Goal: Task Accomplishment & Management: Use online tool/utility

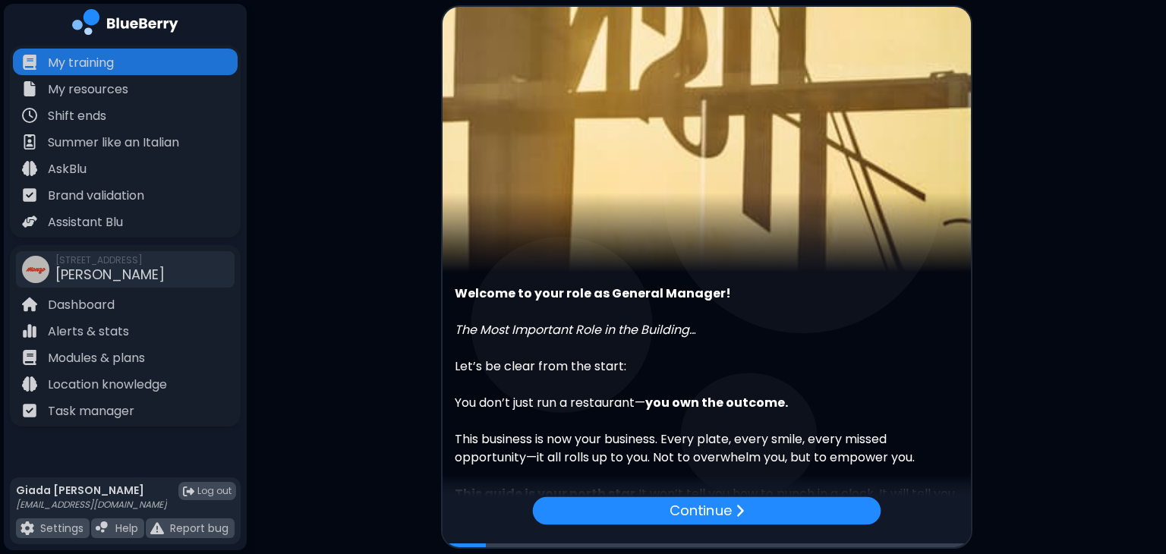
scroll to position [140, 0]
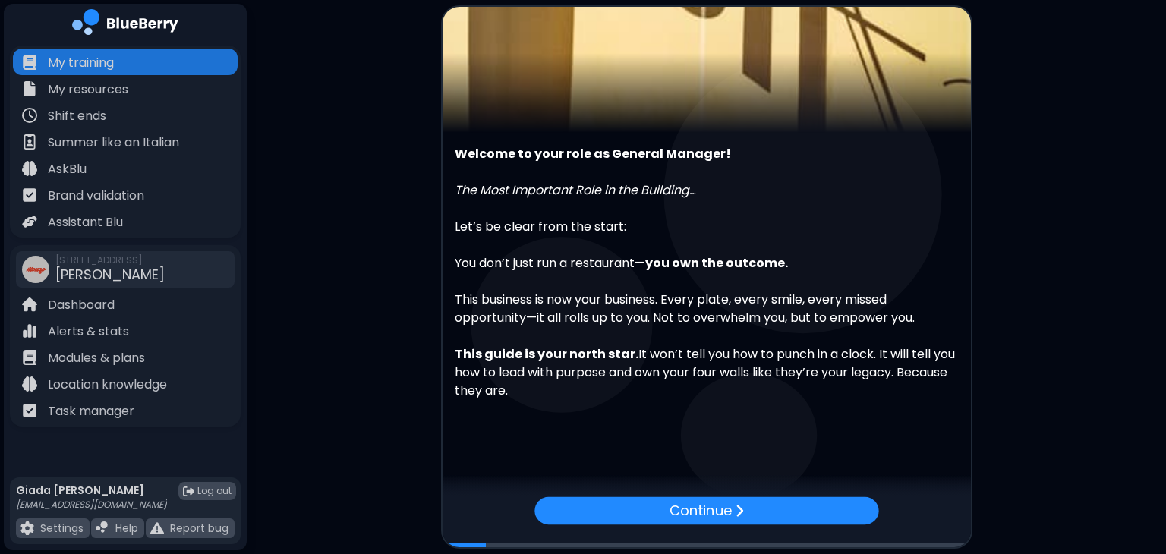
drag, startPoint x: 945, startPoint y: 316, endPoint x: 980, endPoint y: 172, distance: 148.5
click at [980, 172] on main "Welcome to your role as General Manager! The Most Important Role in the Buildin…" at bounding box center [583, 277] width 1166 height 554
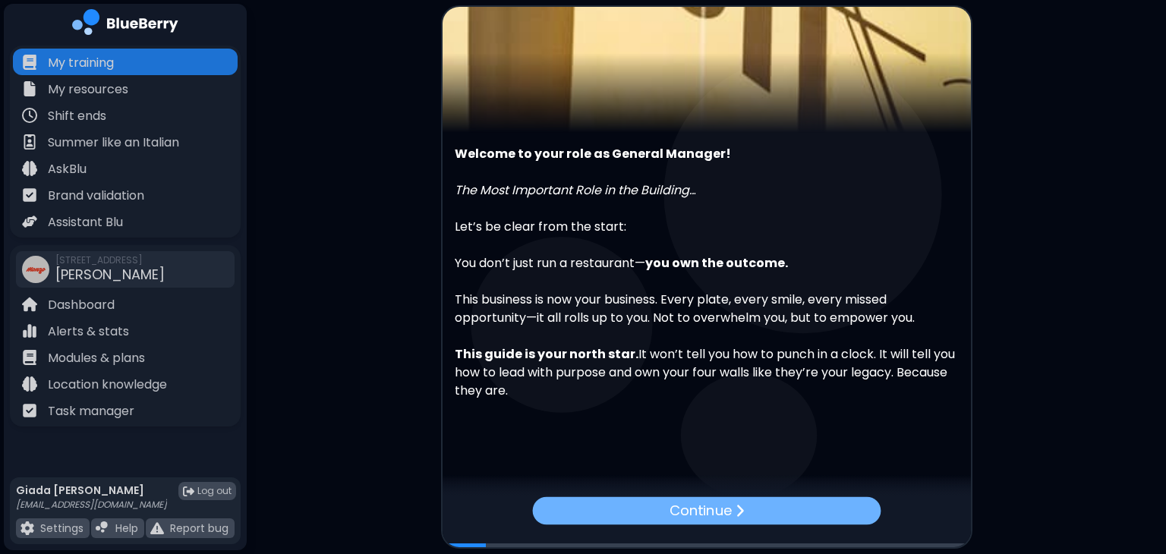
click at [723, 511] on p "Continue" at bounding box center [700, 510] width 63 height 22
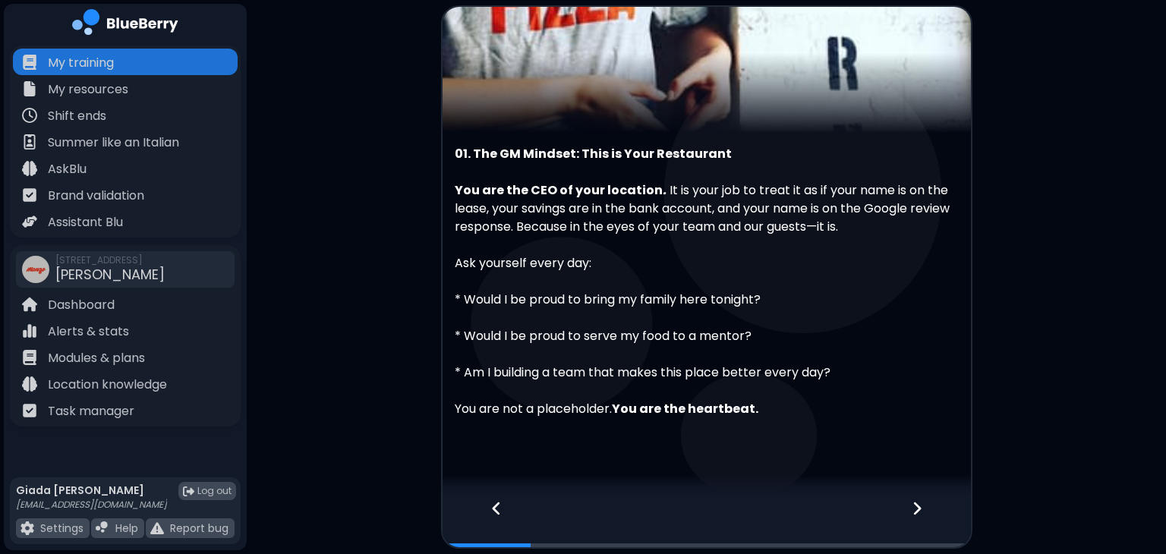
scroll to position [158, 0]
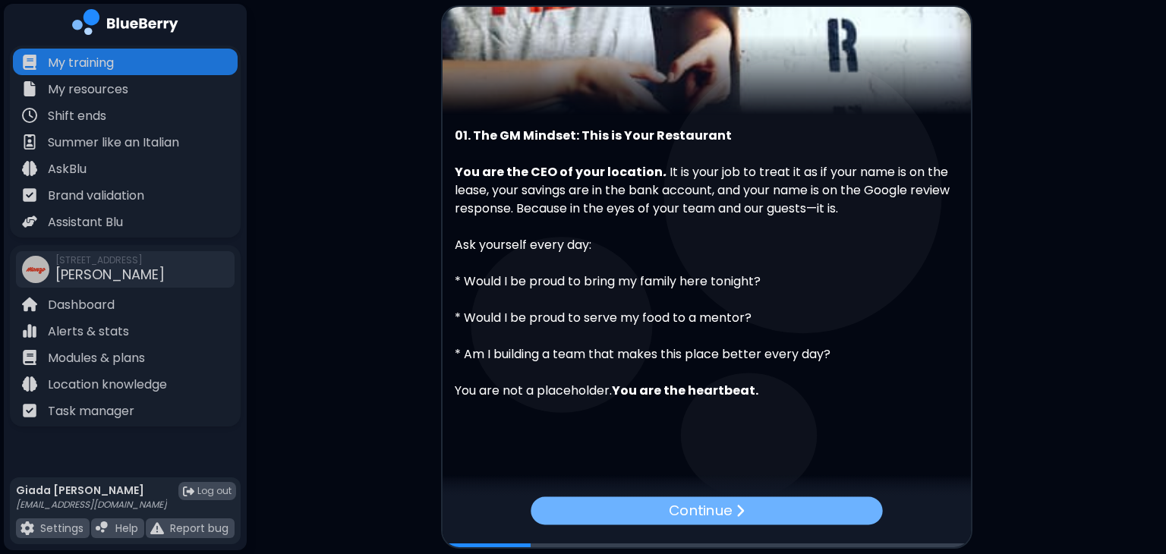
click at [745, 511] on div "Continue" at bounding box center [705, 510] width 351 height 28
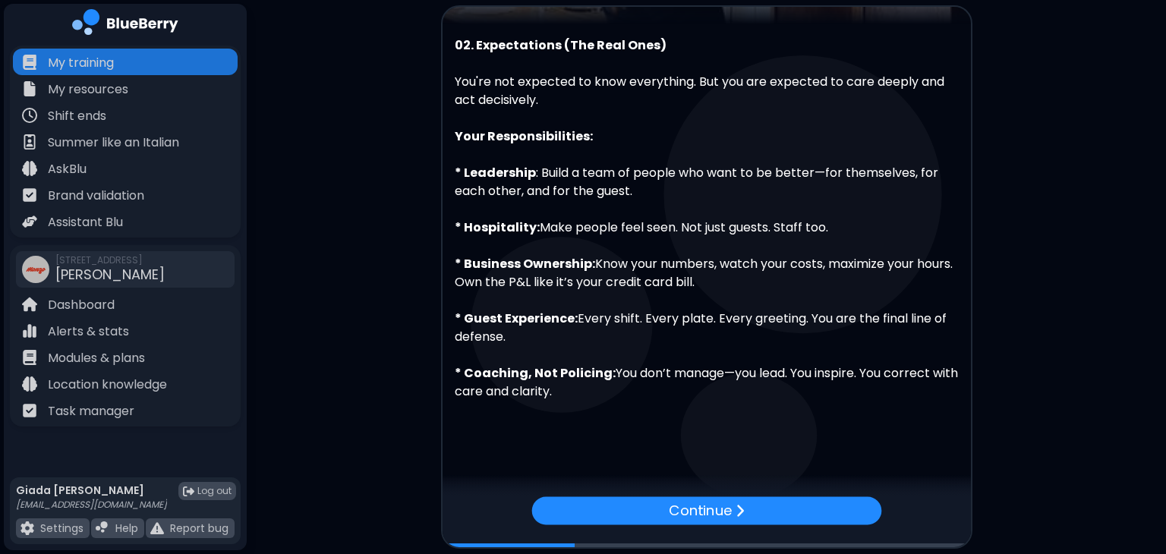
scroll to position [249, 0]
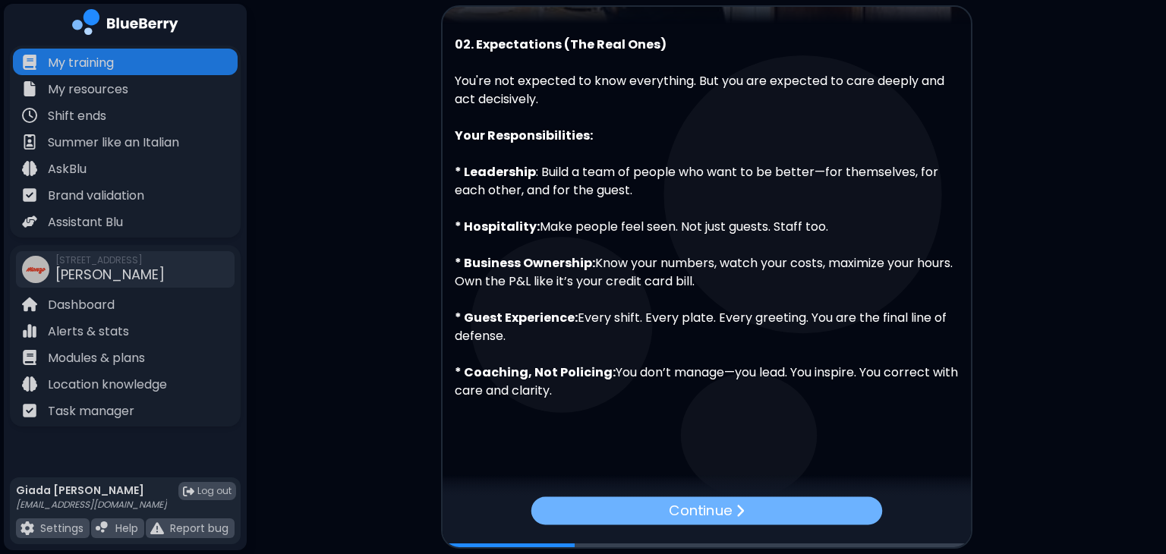
click at [710, 514] on p "Continue" at bounding box center [700, 510] width 63 height 22
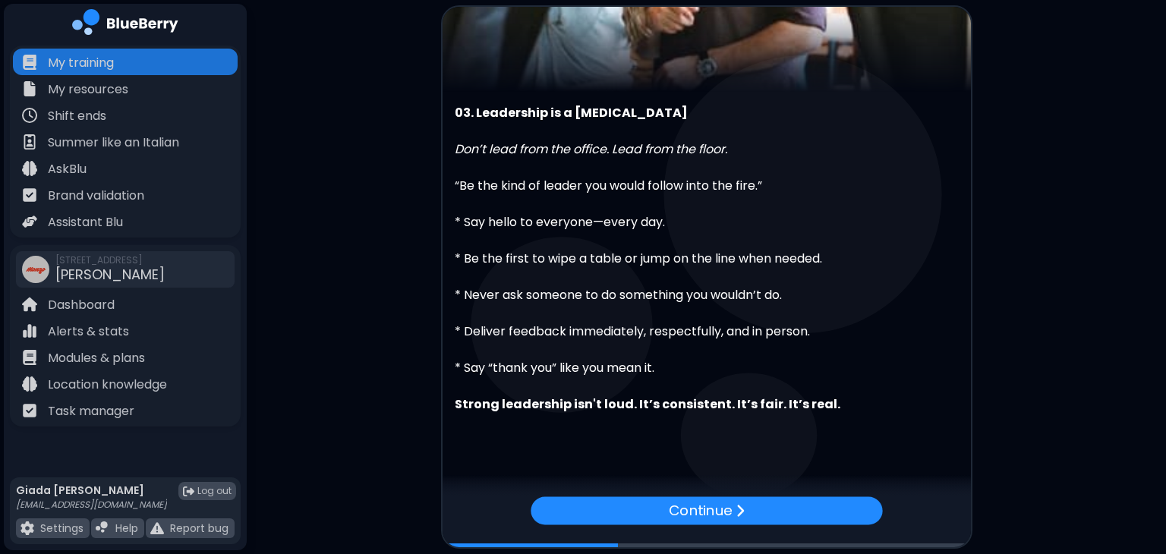
scroll to position [194, 0]
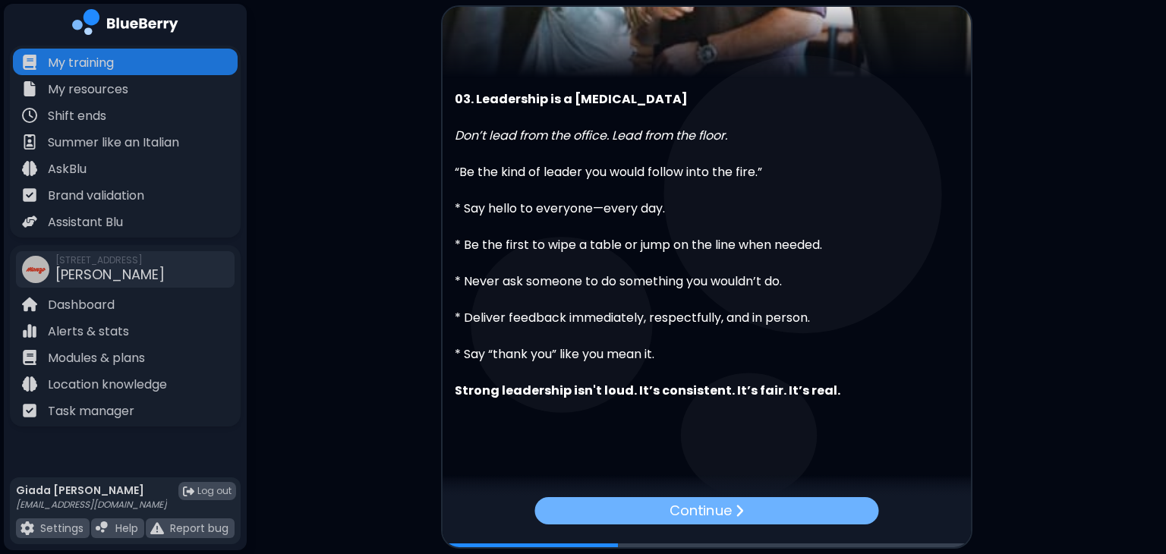
click at [700, 511] on p "Continue" at bounding box center [700, 510] width 62 height 21
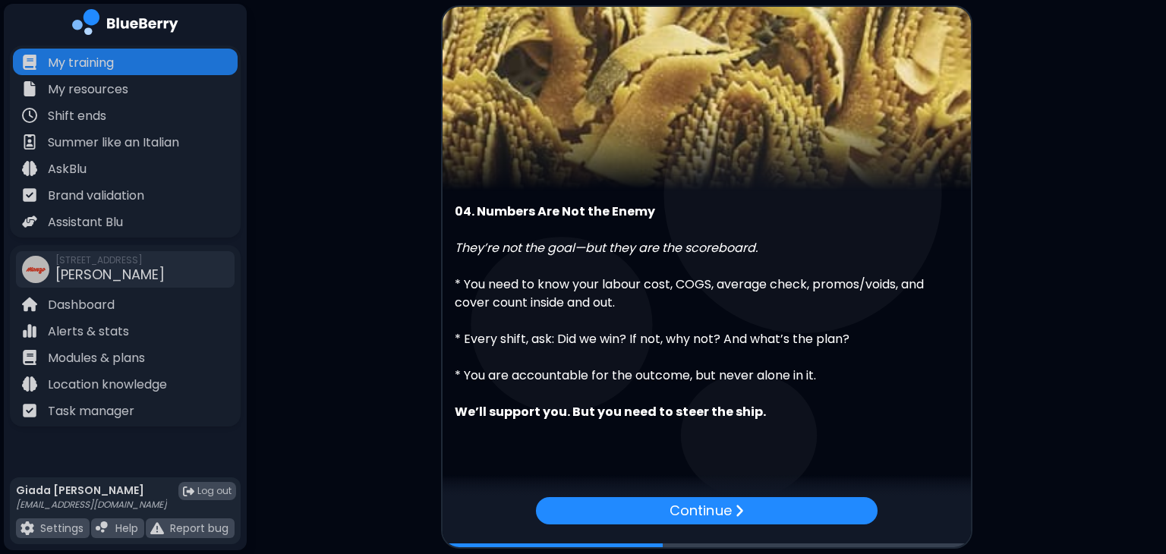
scroll to position [103, 0]
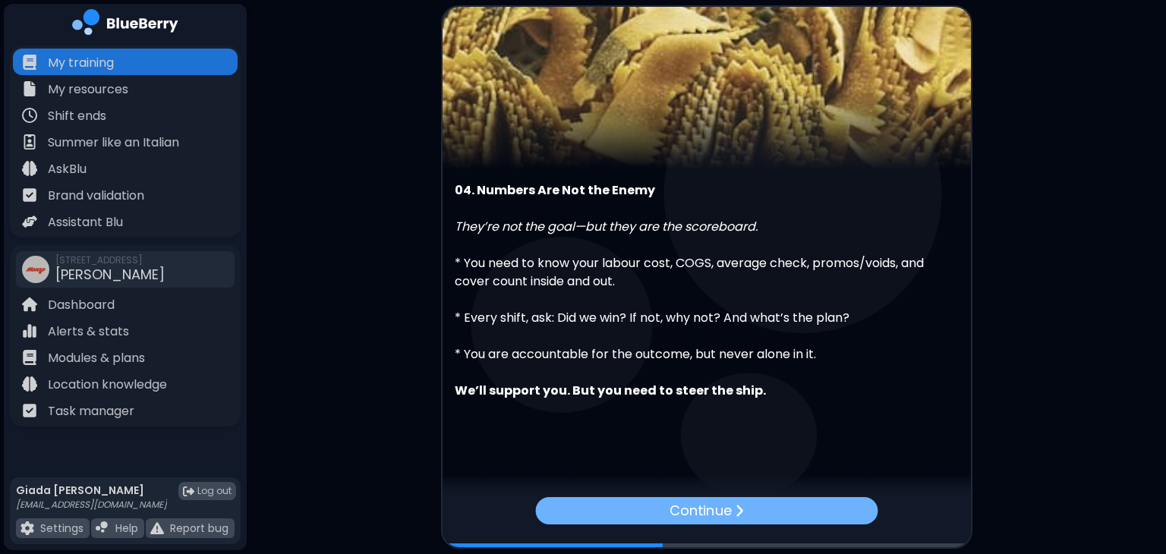
click at [697, 519] on p "Continue" at bounding box center [699, 510] width 61 height 21
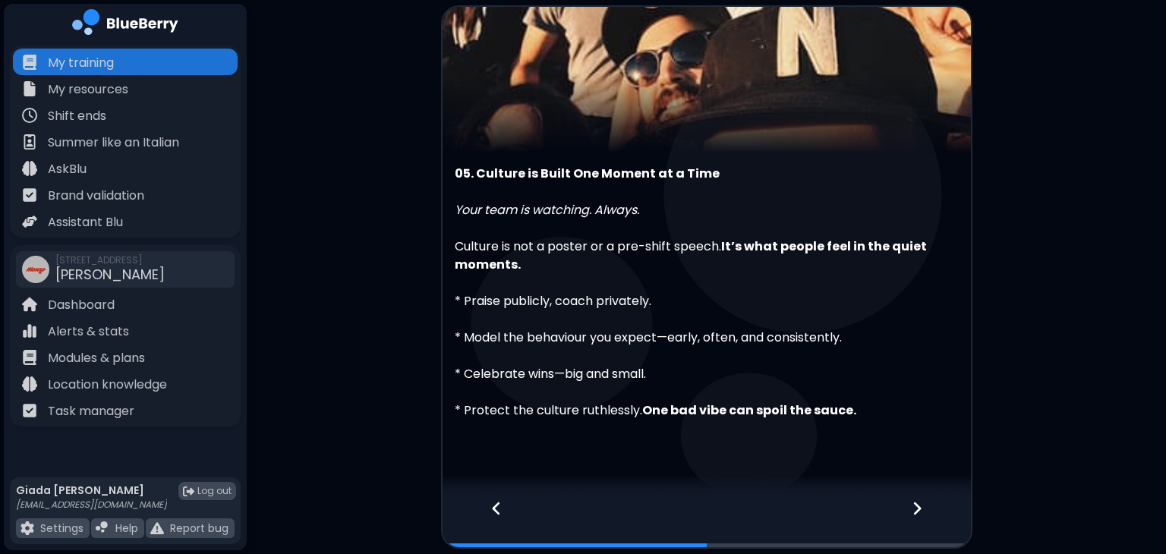
scroll to position [140, 0]
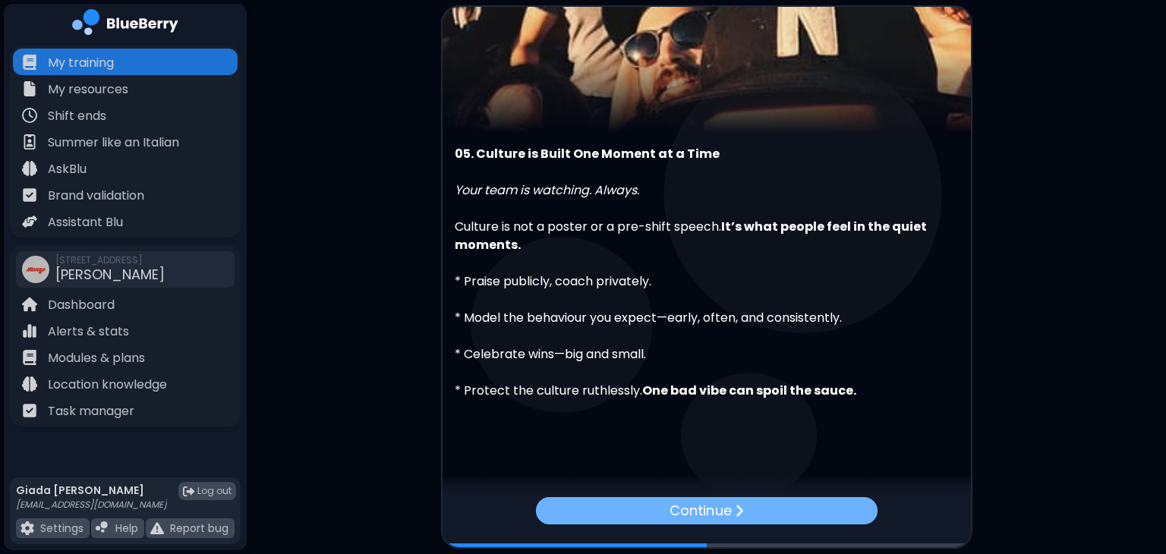
click at [741, 515] on img at bounding box center [738, 510] width 9 height 14
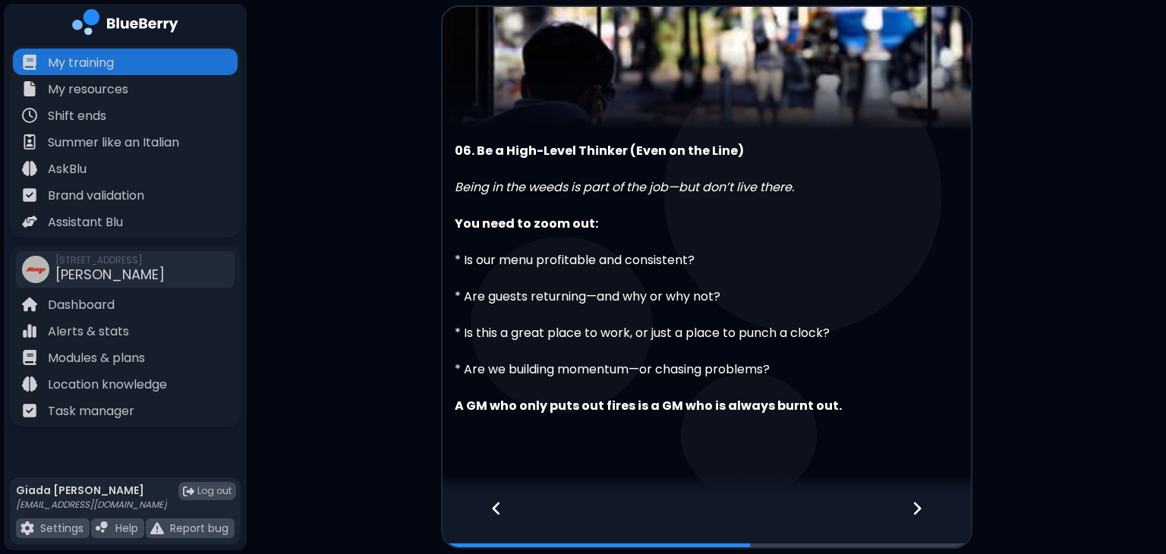
scroll to position [158, 0]
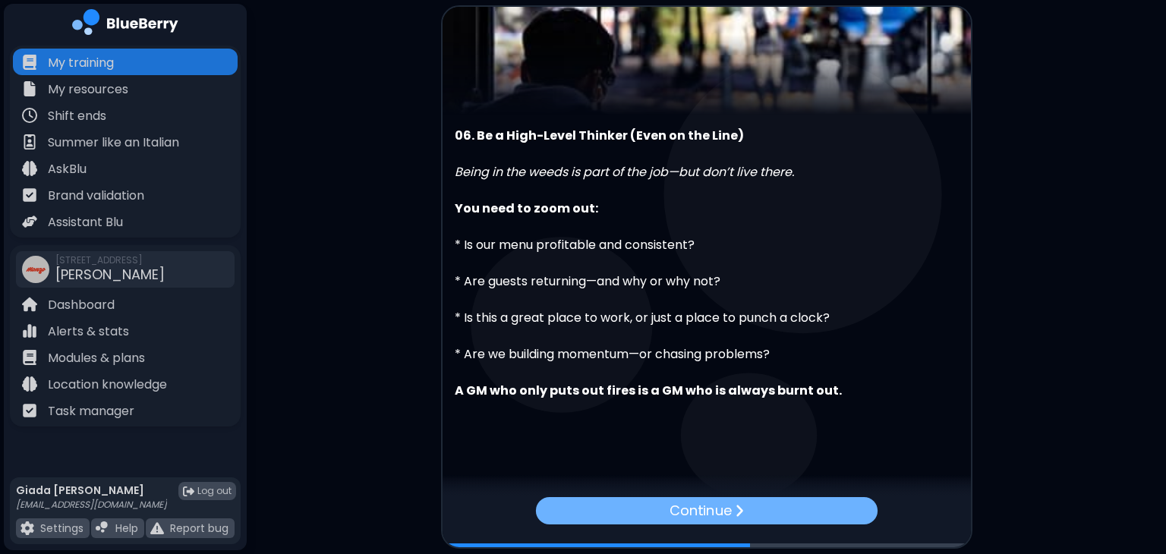
click at [750, 519] on div "Continue" at bounding box center [705, 510] width 341 height 27
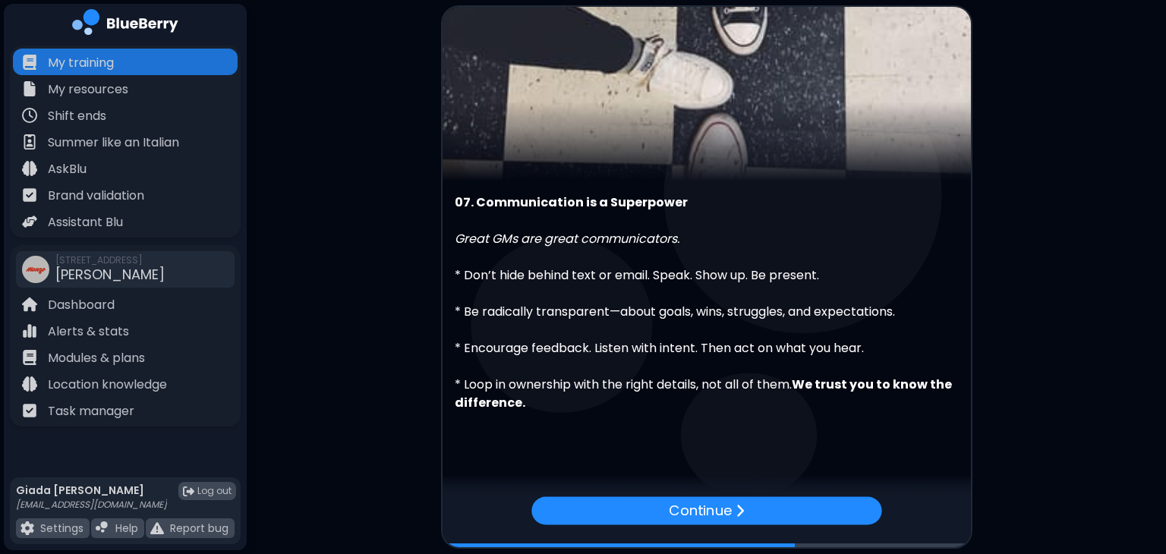
scroll to position [103, 0]
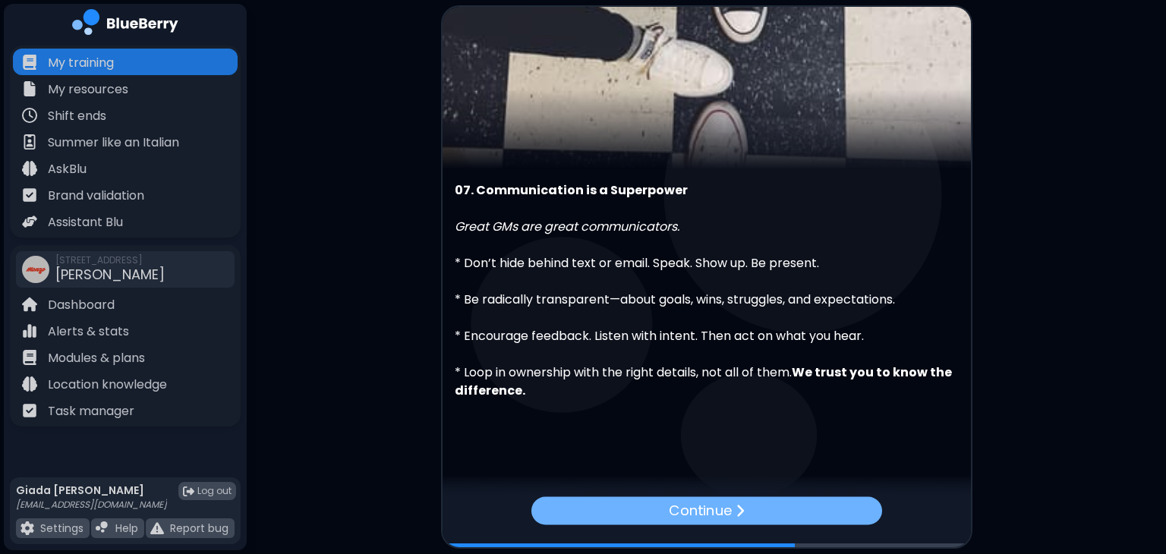
click at [725, 509] on p "Continue" at bounding box center [700, 510] width 63 height 22
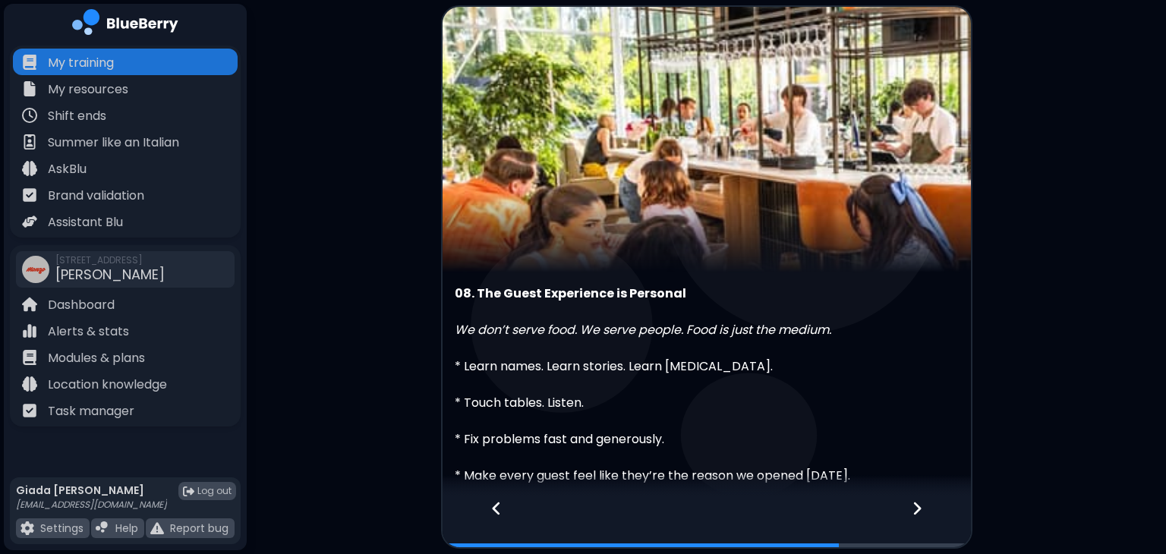
scroll to position [158, 0]
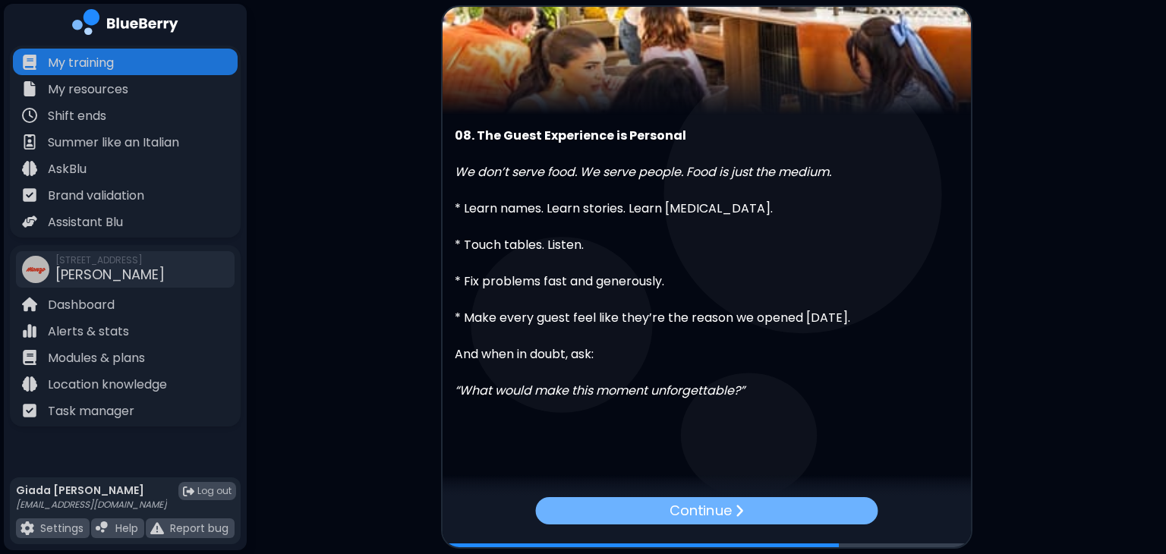
click at [747, 513] on div "Continue" at bounding box center [706, 510] width 342 height 27
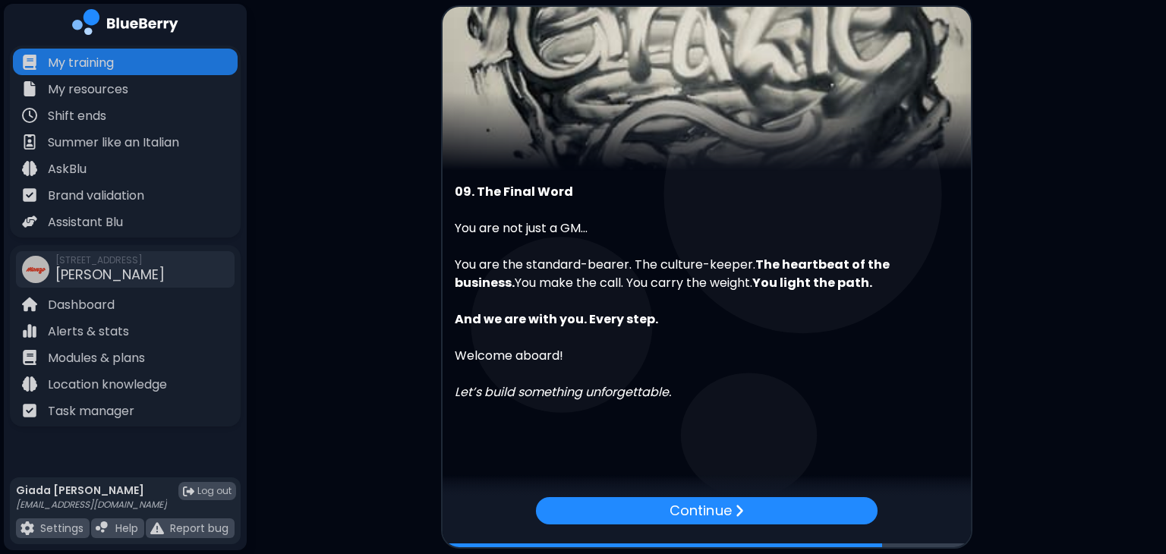
scroll to position [103, 0]
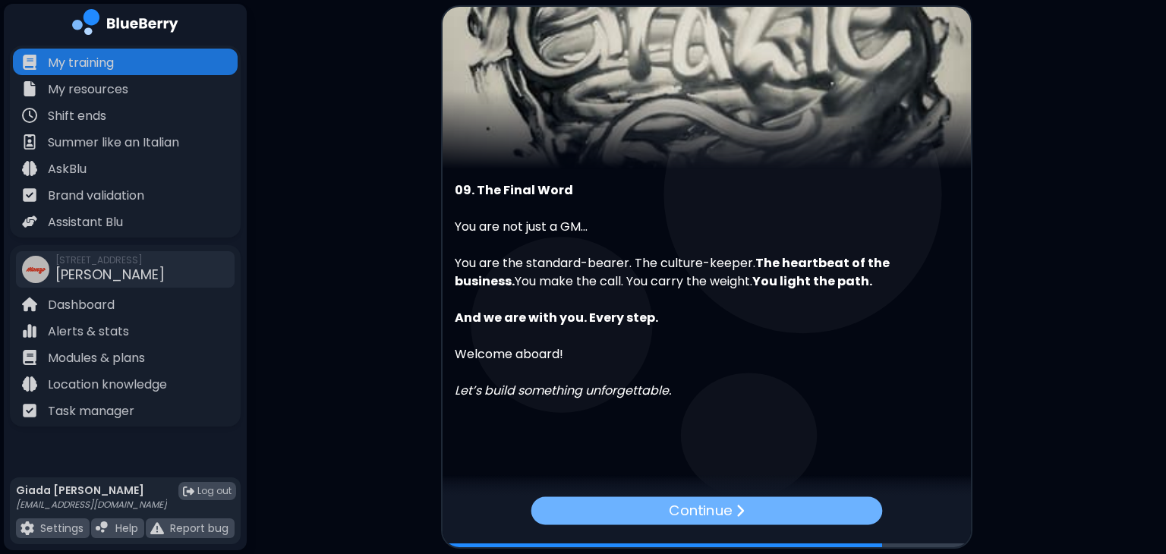
click at [723, 515] on p "Continue" at bounding box center [700, 510] width 63 height 22
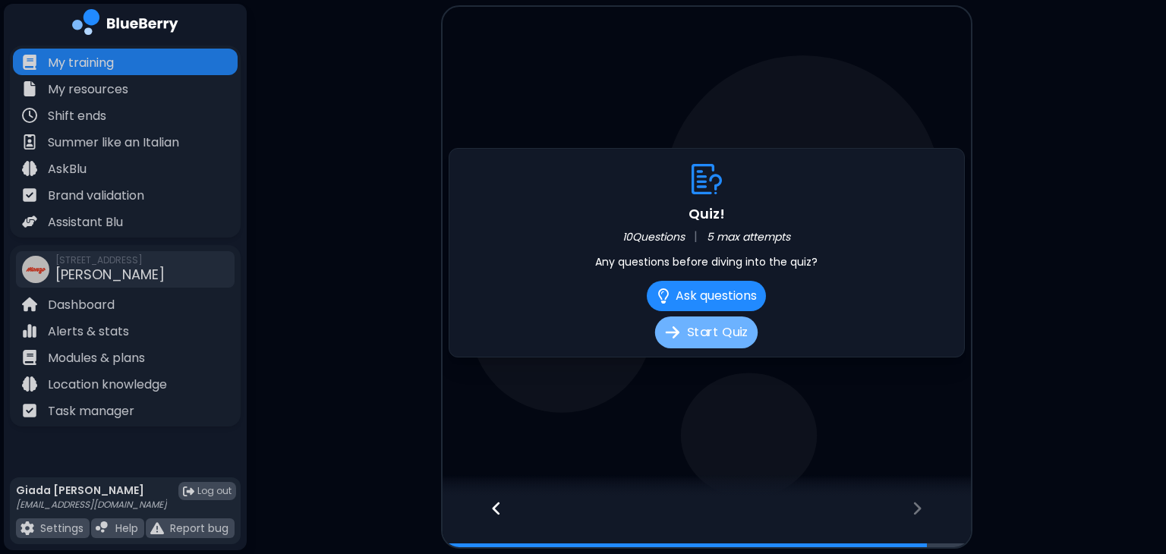
click at [731, 345] on button "Start Quiz" at bounding box center [706, 332] width 102 height 32
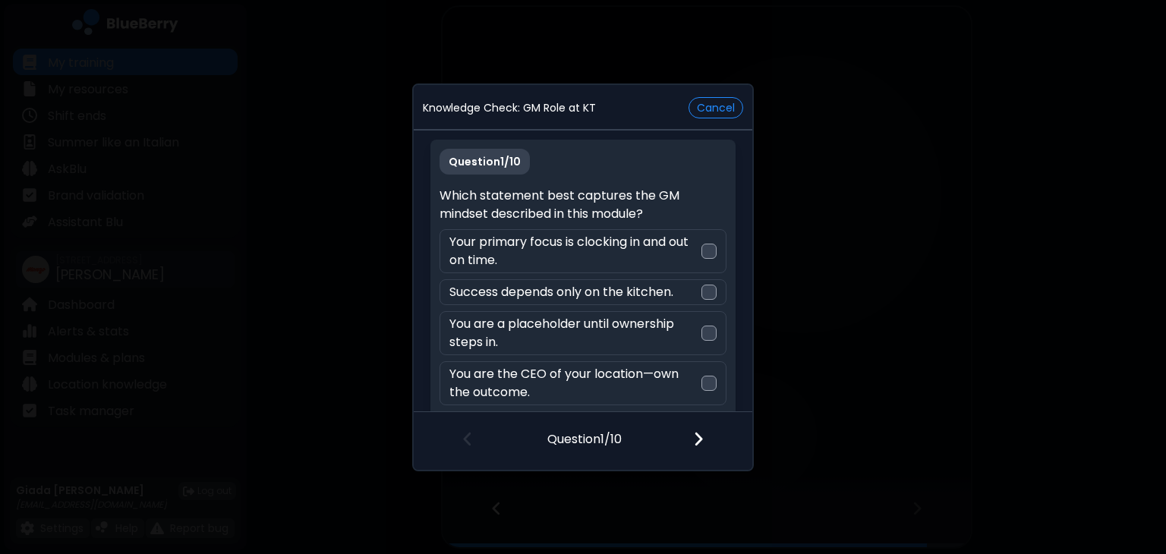
scroll to position [13, 0]
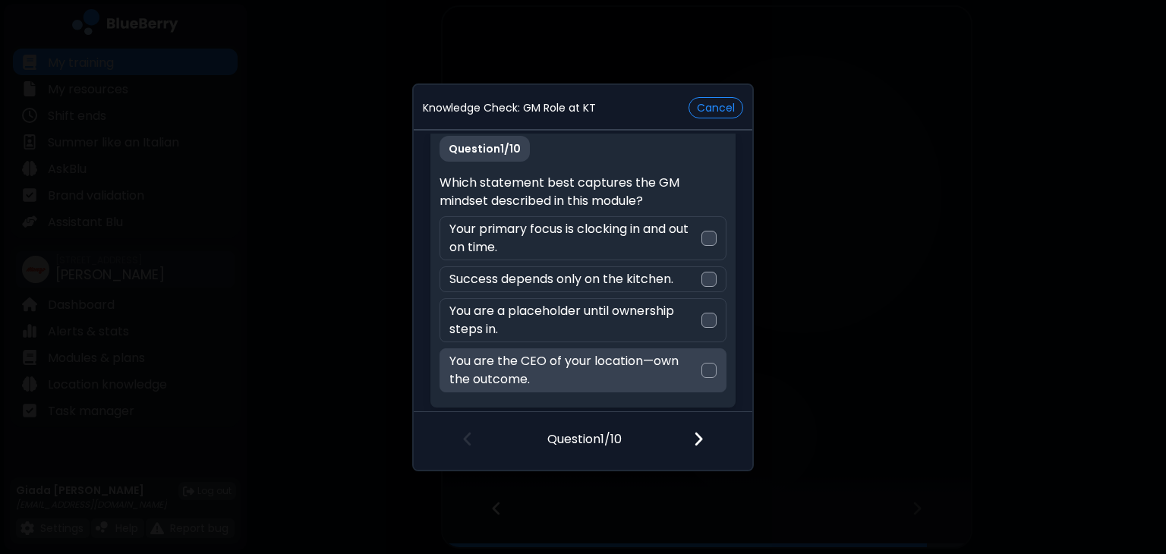
click at [643, 360] on p "You are the CEO of your location—own the outcome." at bounding box center [574, 370] width 251 height 36
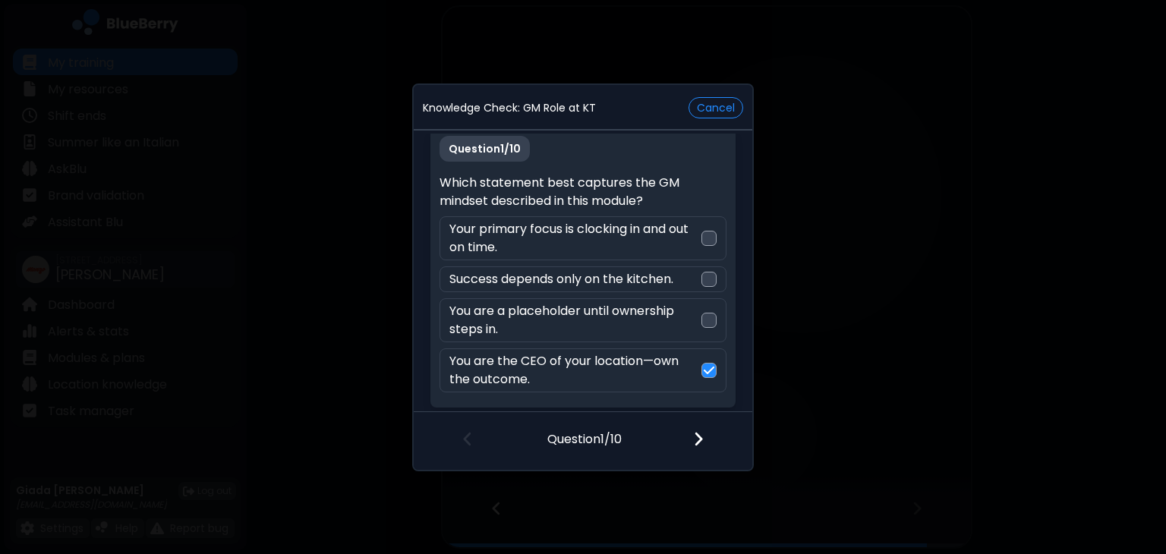
click at [704, 436] on div at bounding box center [707, 440] width 90 height 56
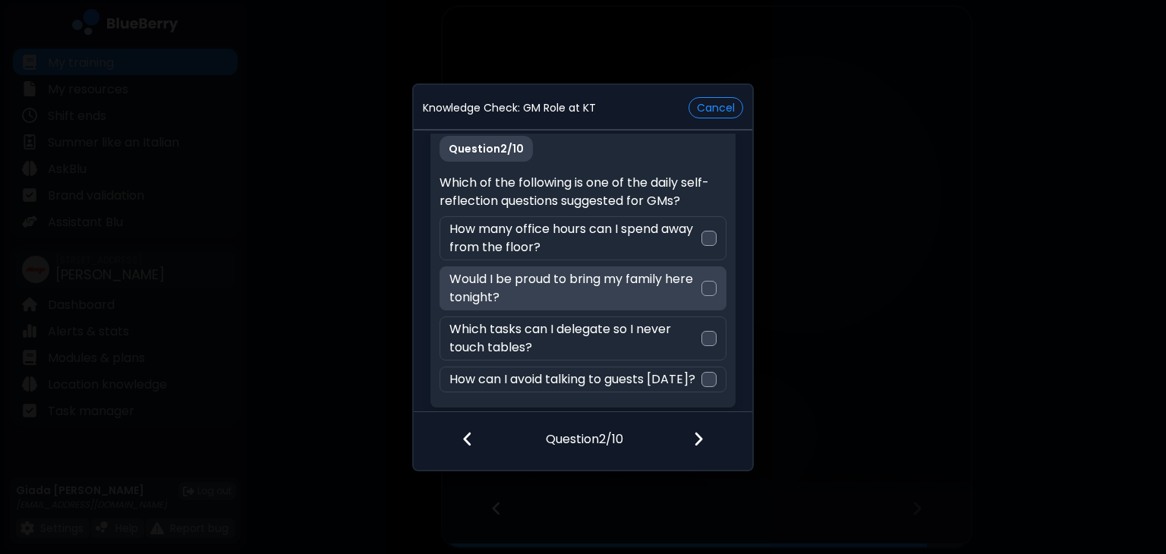
click at [655, 285] on p "Would I be proud to bring my family here tonight?" at bounding box center [574, 288] width 251 height 36
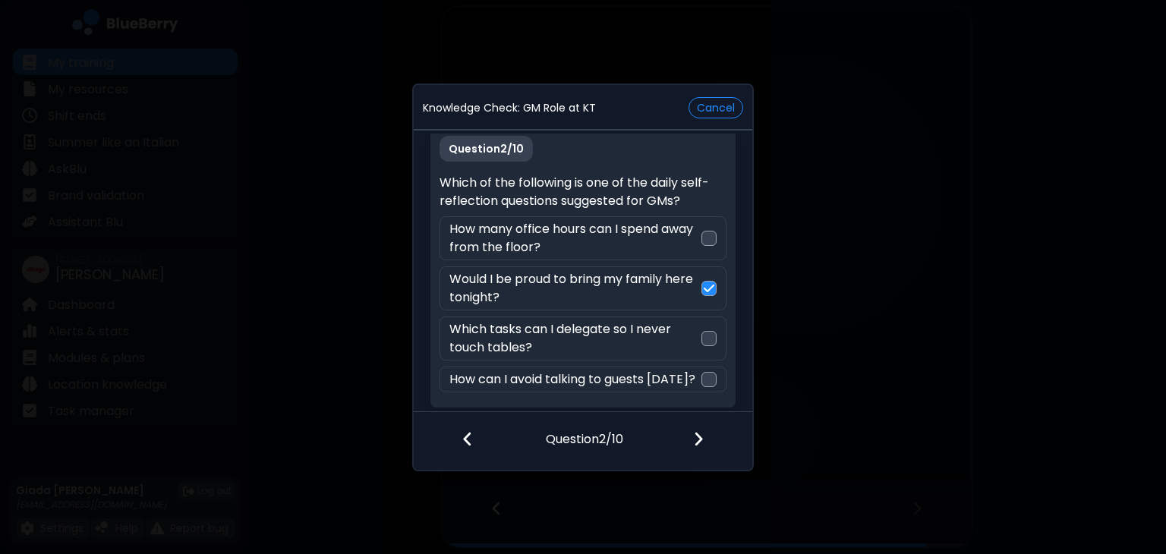
click at [700, 441] on img at bounding box center [698, 438] width 11 height 17
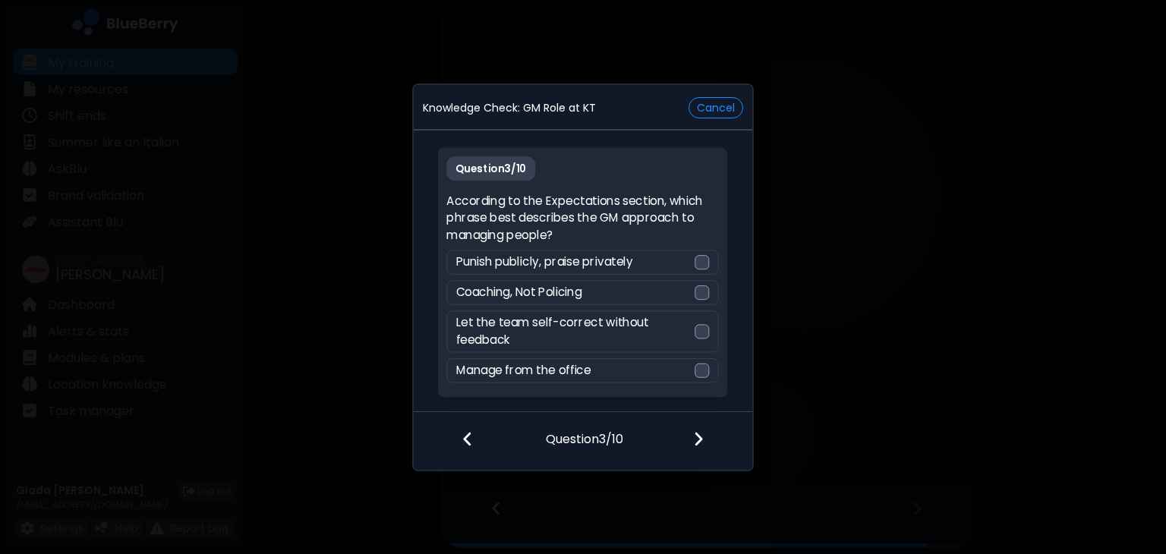
scroll to position [0, 0]
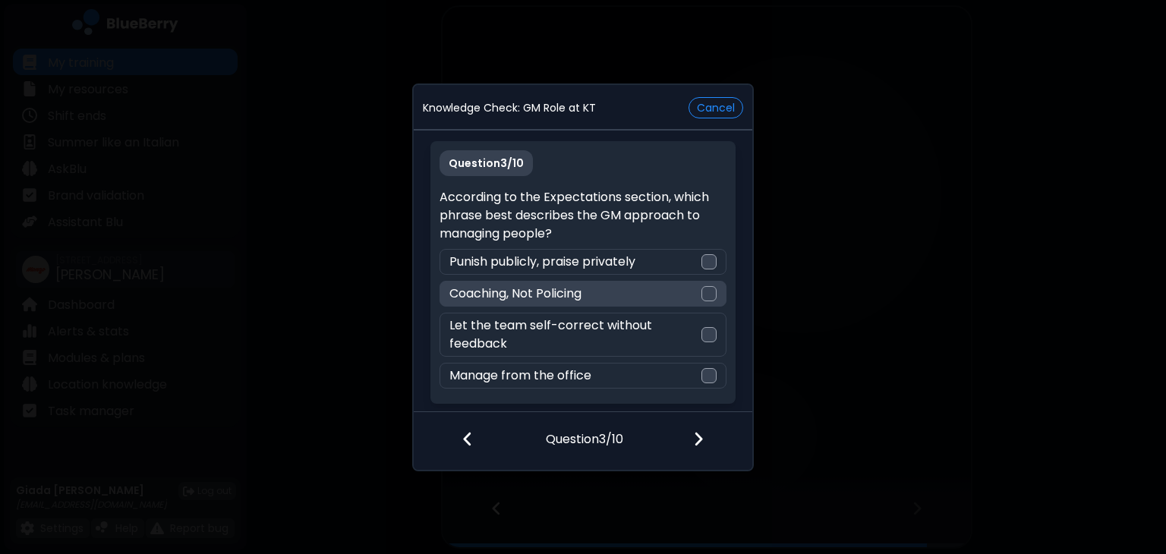
click at [640, 295] on div "Coaching, Not Policing" at bounding box center [582, 294] width 286 height 26
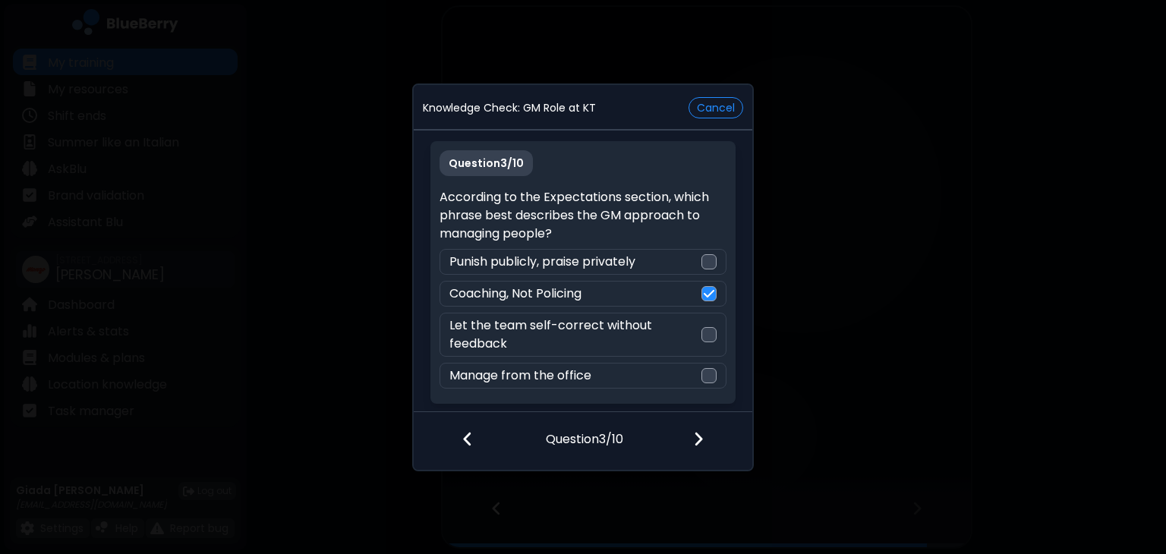
click at [703, 436] on img at bounding box center [698, 438] width 11 height 17
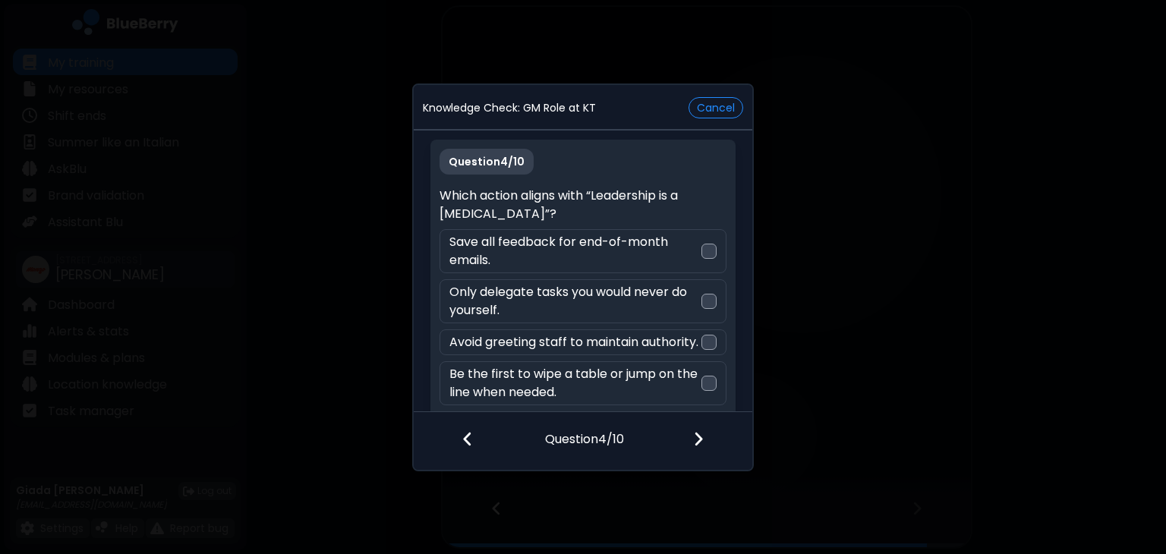
scroll to position [31, 0]
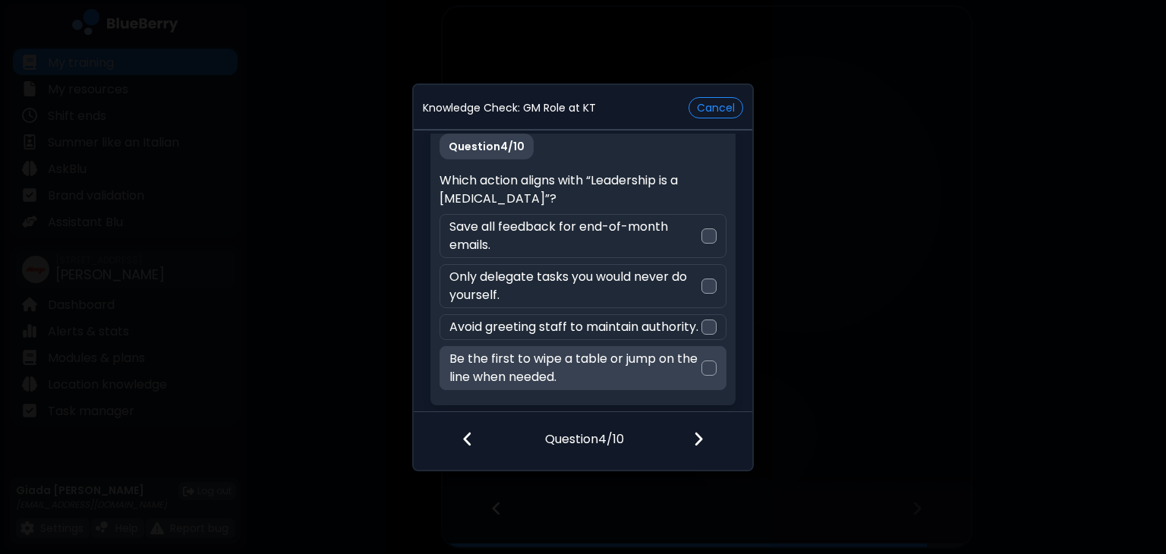
click at [629, 361] on p "Be the first to wipe a table or jump on the line when needed." at bounding box center [574, 368] width 251 height 36
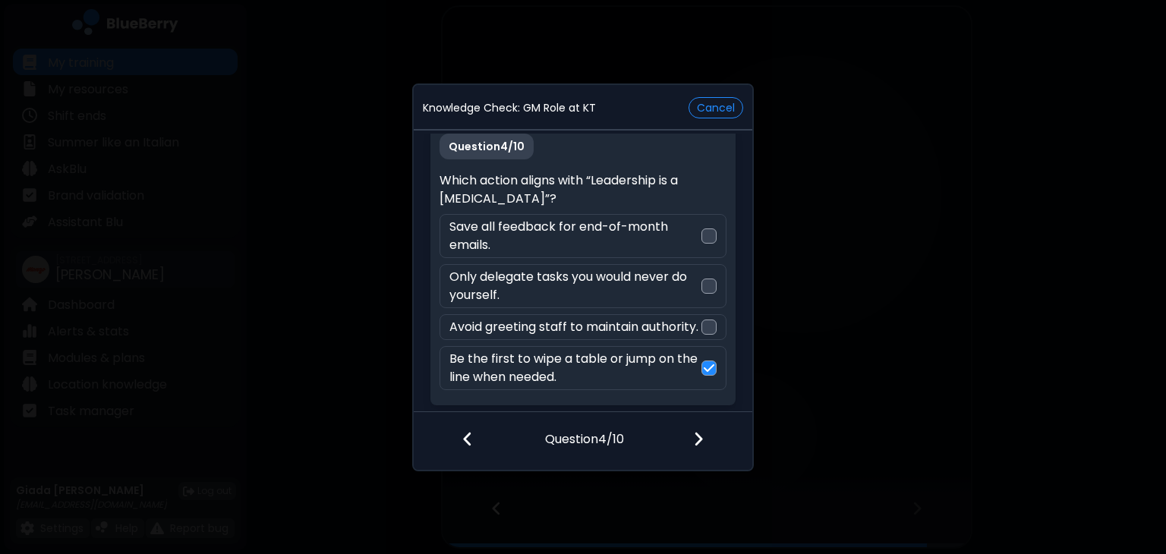
click at [698, 437] on img at bounding box center [698, 438] width 11 height 17
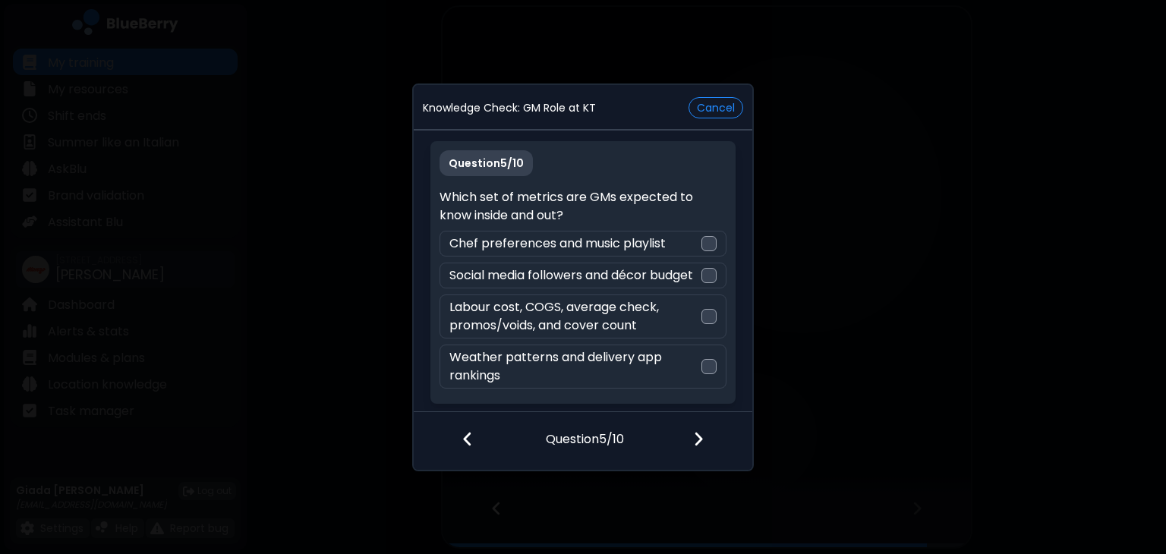
scroll to position [13, 0]
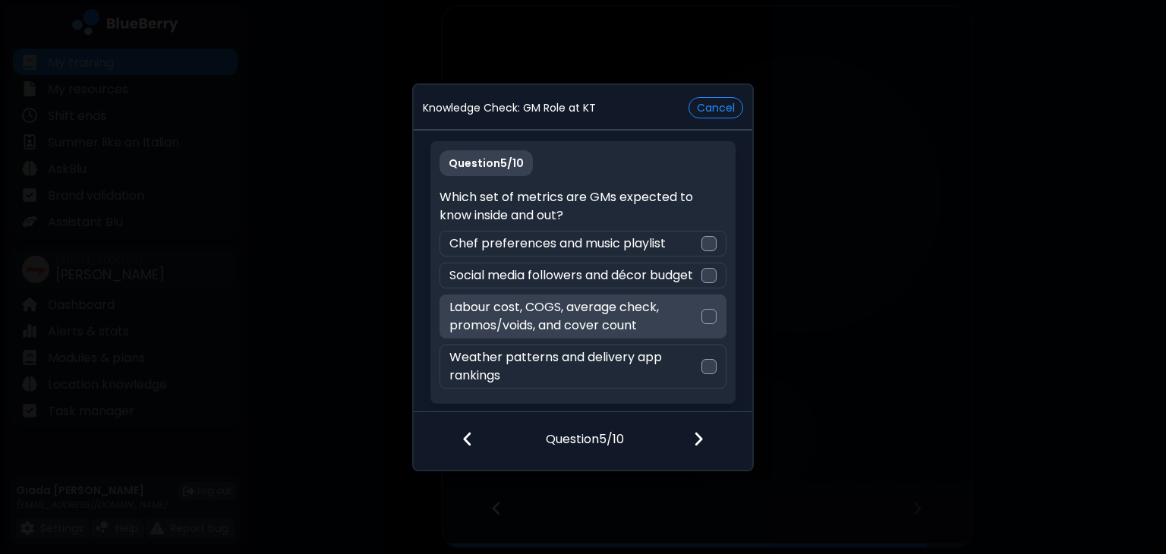
click at [678, 312] on p "Labour cost, COGS, average check, promos/voids, and cover count" at bounding box center [574, 316] width 251 height 36
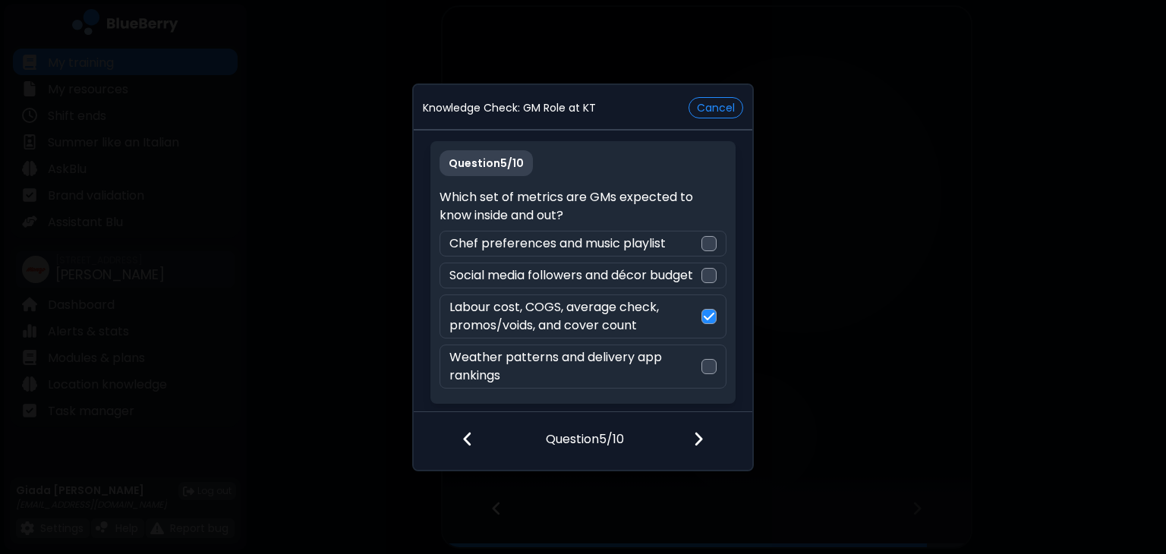
click at [699, 440] on img at bounding box center [698, 438] width 11 height 17
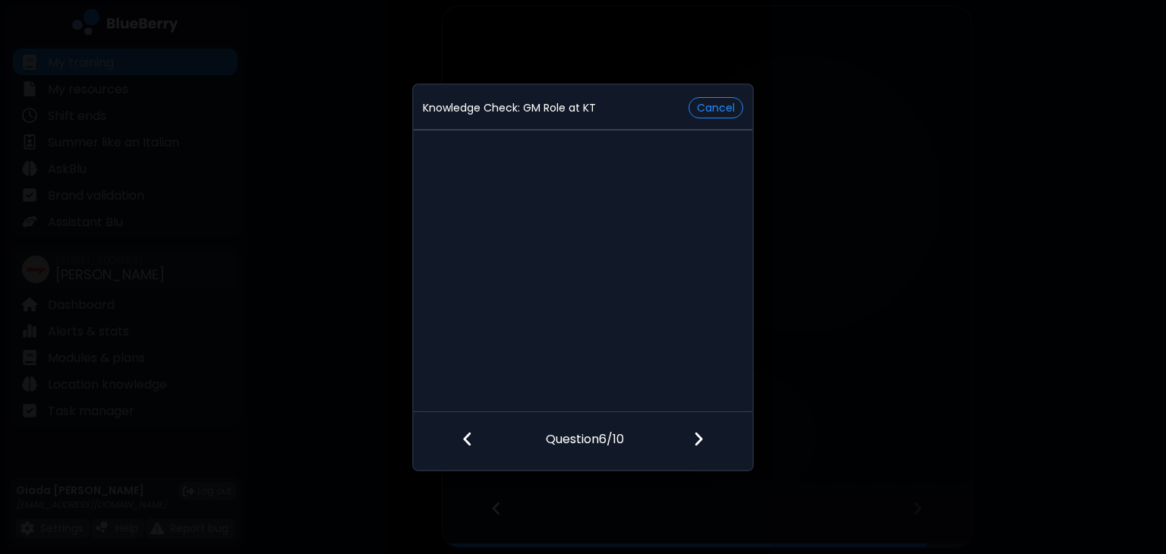
scroll to position [0, 0]
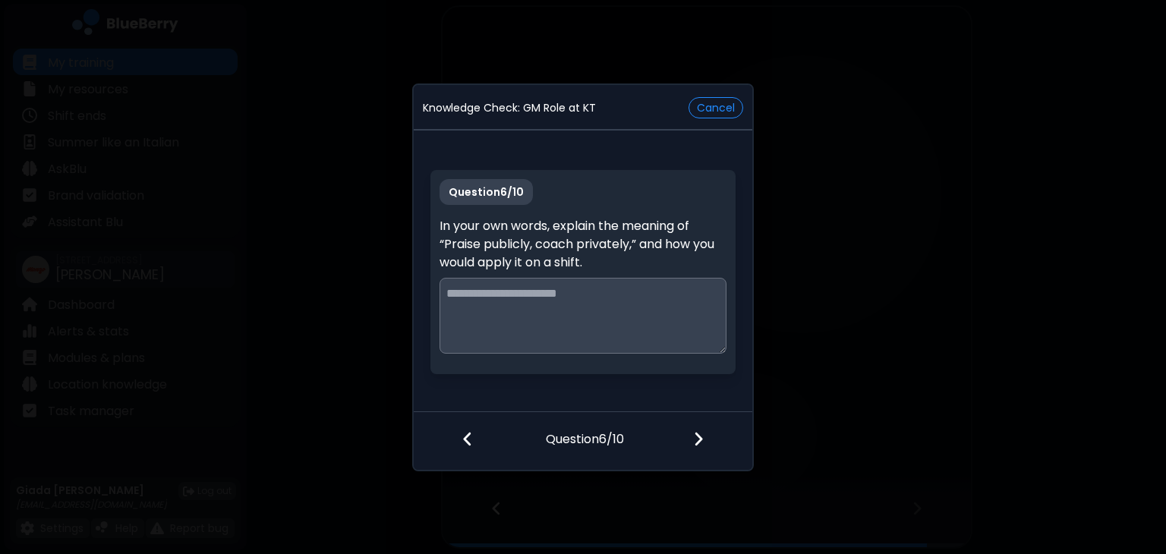
click at [656, 288] on textarea at bounding box center [582, 316] width 286 height 76
click at [529, 321] on textarea "**********" at bounding box center [582, 316] width 287 height 76
click at [593, 314] on textarea "**********" at bounding box center [582, 316] width 287 height 76
click at [684, 315] on textarea "**********" at bounding box center [582, 316] width 287 height 76
click at [663, 312] on textarea "**********" at bounding box center [582, 316] width 287 height 76
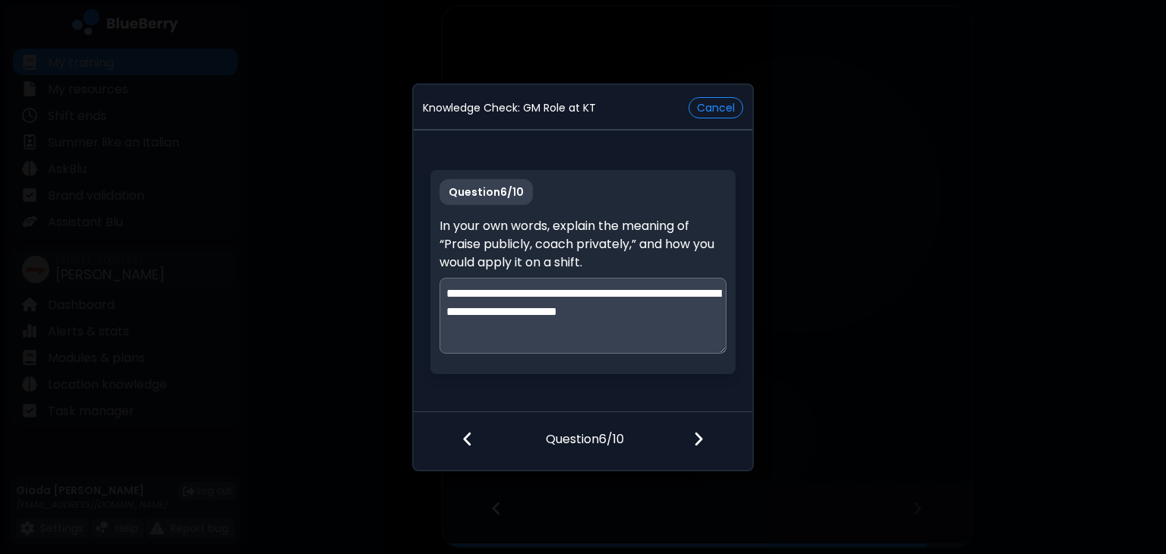
click at [663, 312] on textarea "**********" at bounding box center [582, 316] width 287 height 76
click at [639, 320] on textarea "**********" at bounding box center [582, 316] width 287 height 76
click at [711, 311] on textarea "**********" at bounding box center [582, 316] width 287 height 76
click at [528, 328] on textarea "**********" at bounding box center [582, 316] width 287 height 76
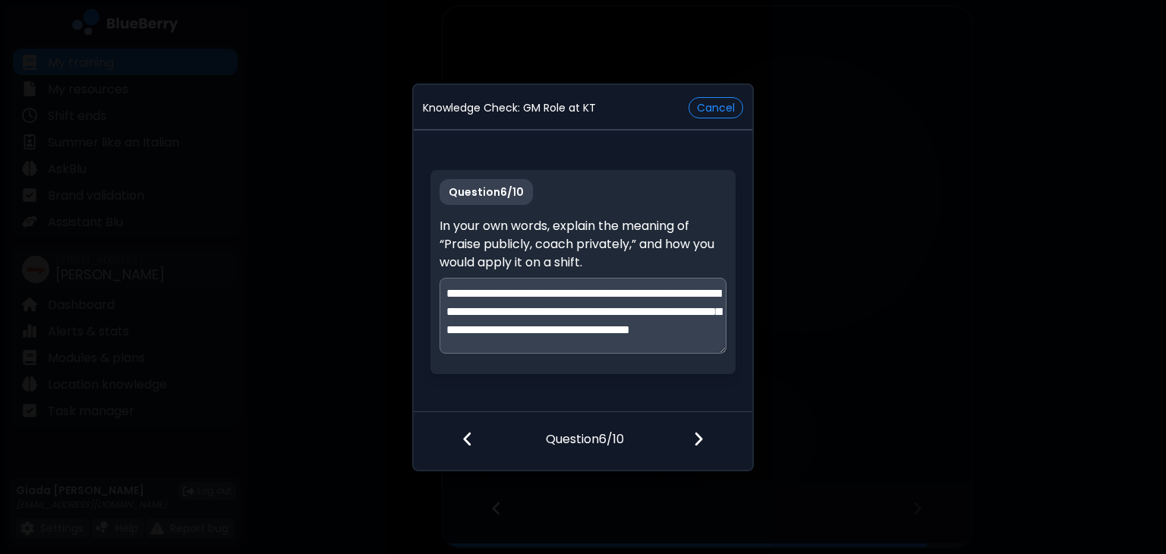
click at [528, 328] on textarea "**********" at bounding box center [582, 316] width 287 height 76
click at [524, 345] on textarea "**********" at bounding box center [582, 316] width 287 height 76
click at [559, 339] on textarea "**********" at bounding box center [582, 316] width 287 height 76
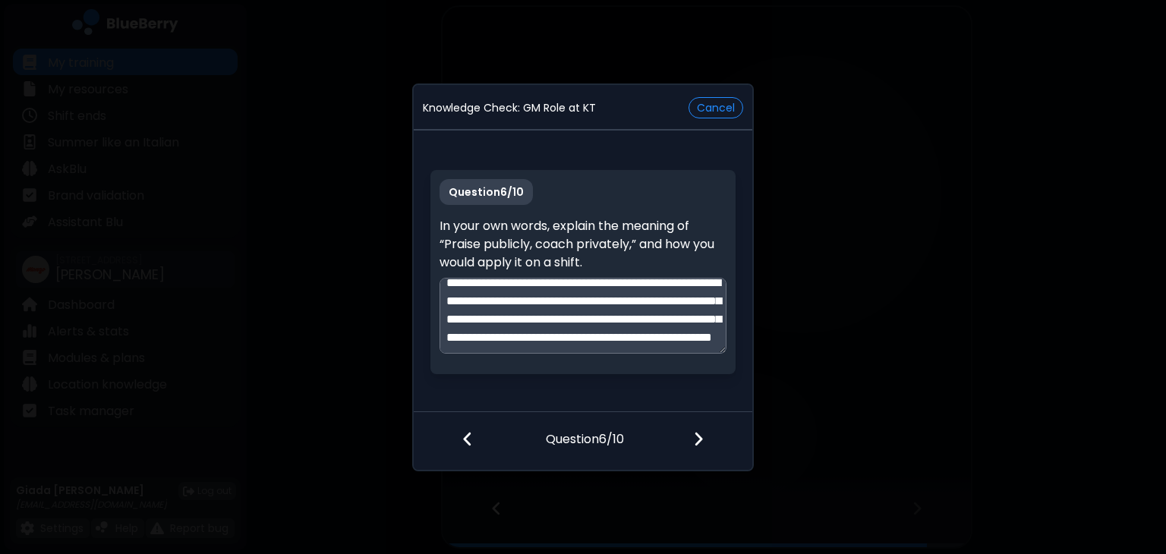
scroll to position [0, 0]
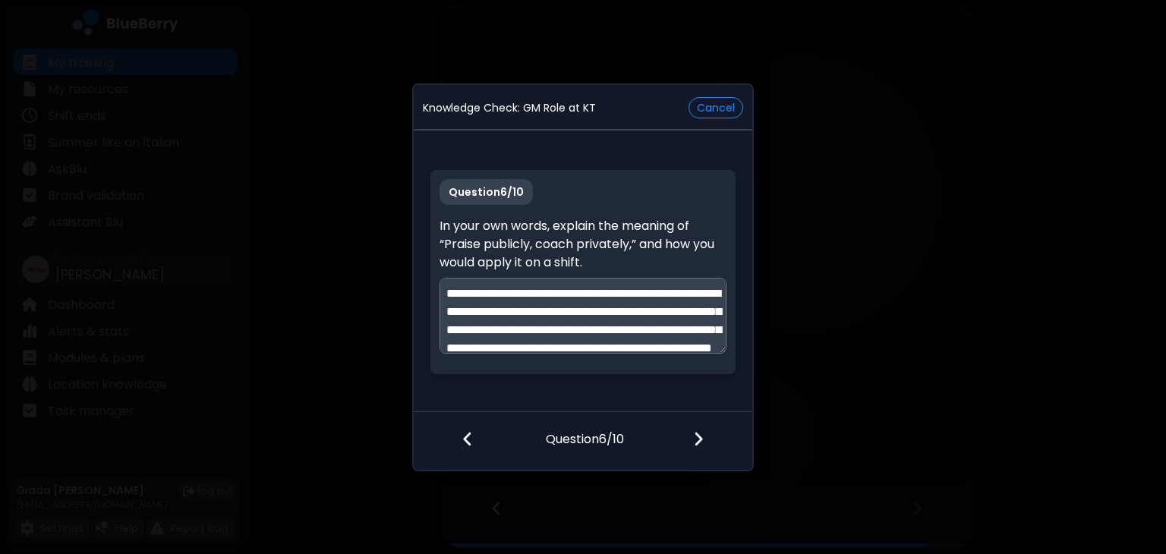
click at [484, 330] on textarea "**********" at bounding box center [582, 316] width 287 height 76
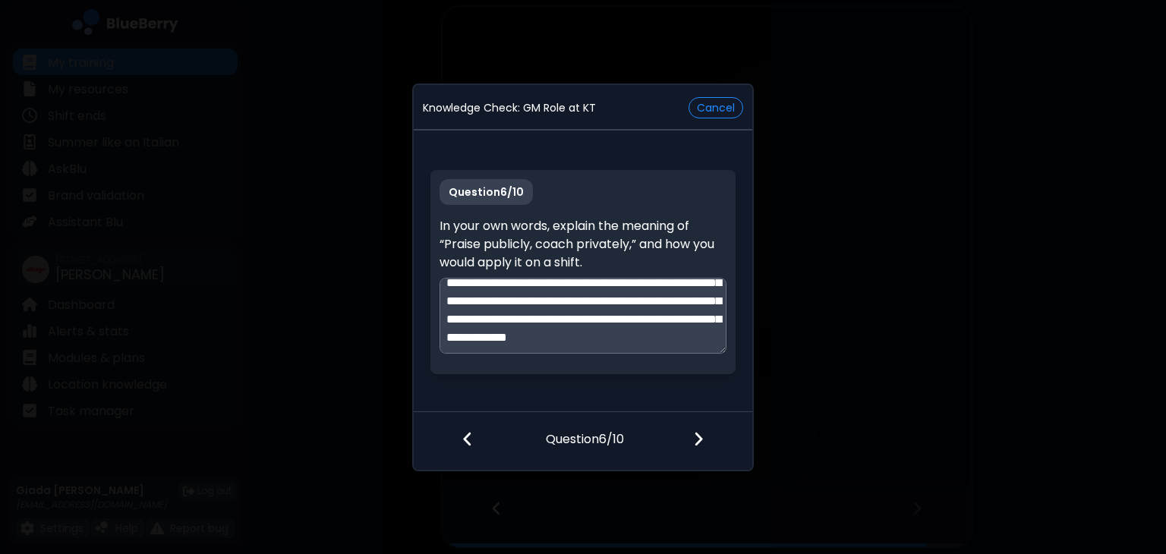
scroll to position [101, 0]
click at [531, 323] on textarea "**********" at bounding box center [582, 316] width 287 height 76
click at [540, 316] on textarea "**********" at bounding box center [582, 316] width 287 height 76
click at [651, 341] on textarea "**********" at bounding box center [582, 316] width 287 height 76
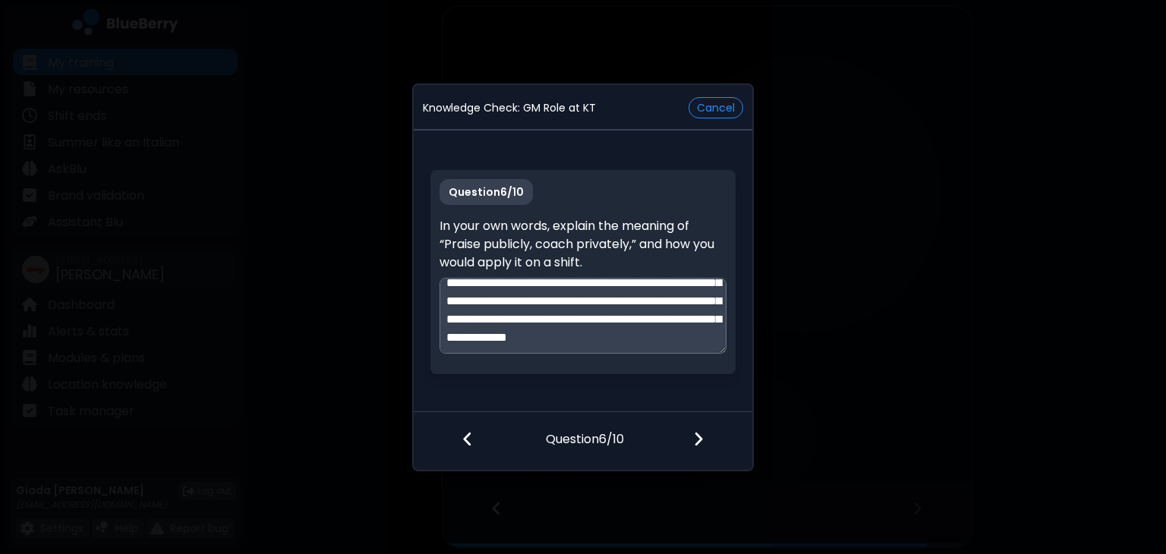
click at [687, 344] on textarea "**********" at bounding box center [582, 316] width 287 height 76
click at [622, 338] on textarea "**********" at bounding box center [582, 316] width 287 height 76
type textarea "**********"
click at [707, 436] on div at bounding box center [707, 440] width 90 height 56
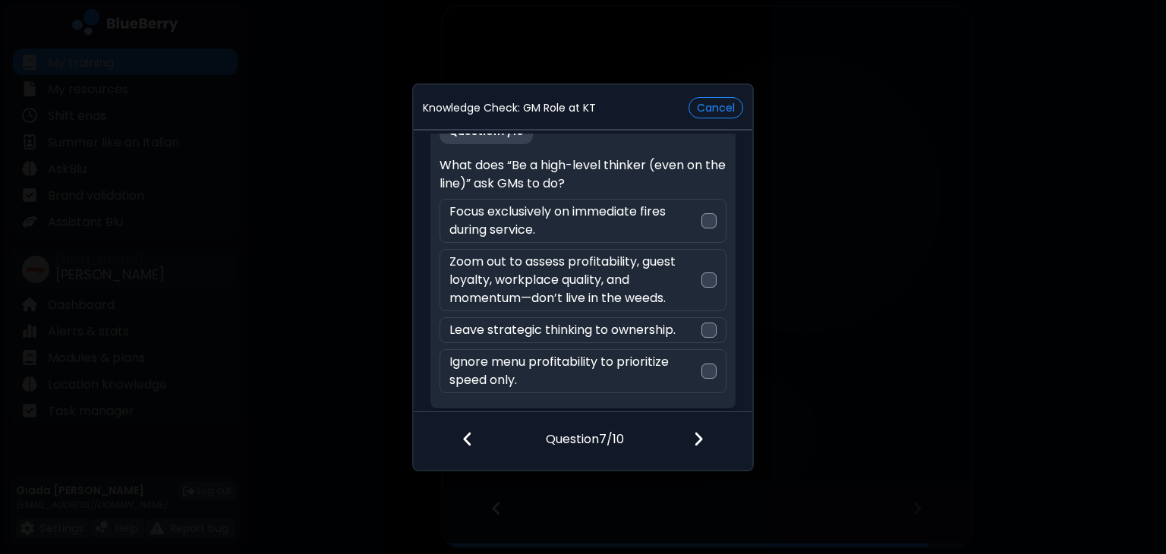
scroll to position [31, 0]
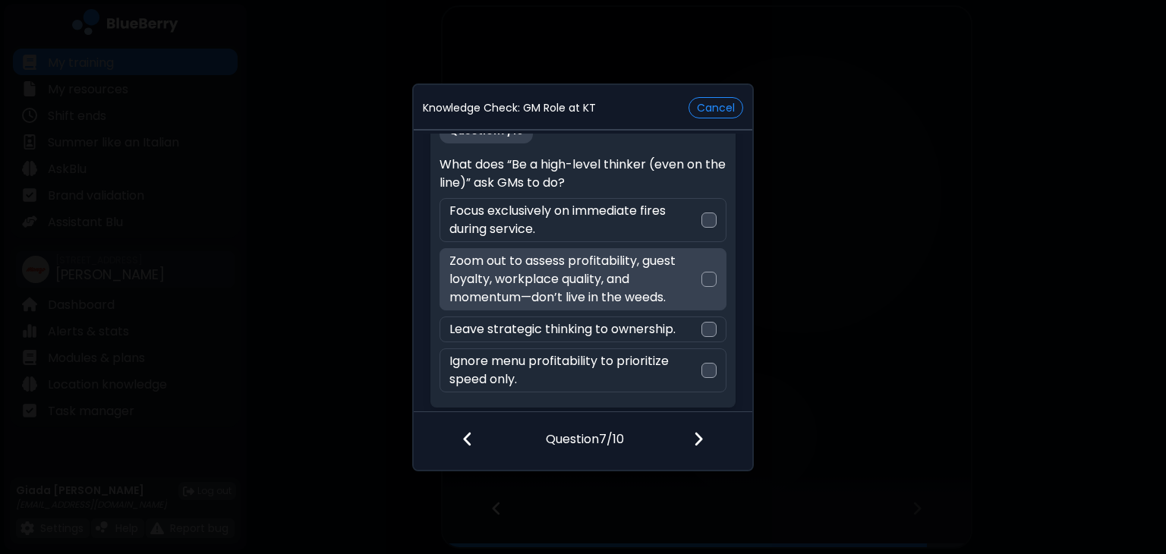
click at [619, 269] on p "Zoom out to assess profitability, guest loyalty, workplace quality, and momentu…" at bounding box center [574, 279] width 251 height 55
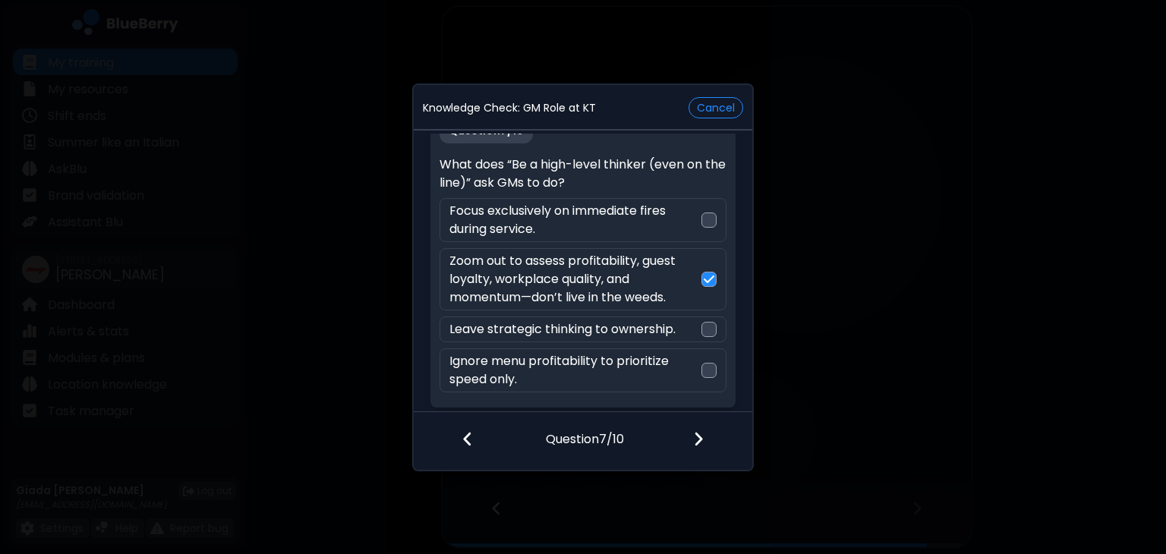
click at [695, 431] on img at bounding box center [698, 438] width 11 height 17
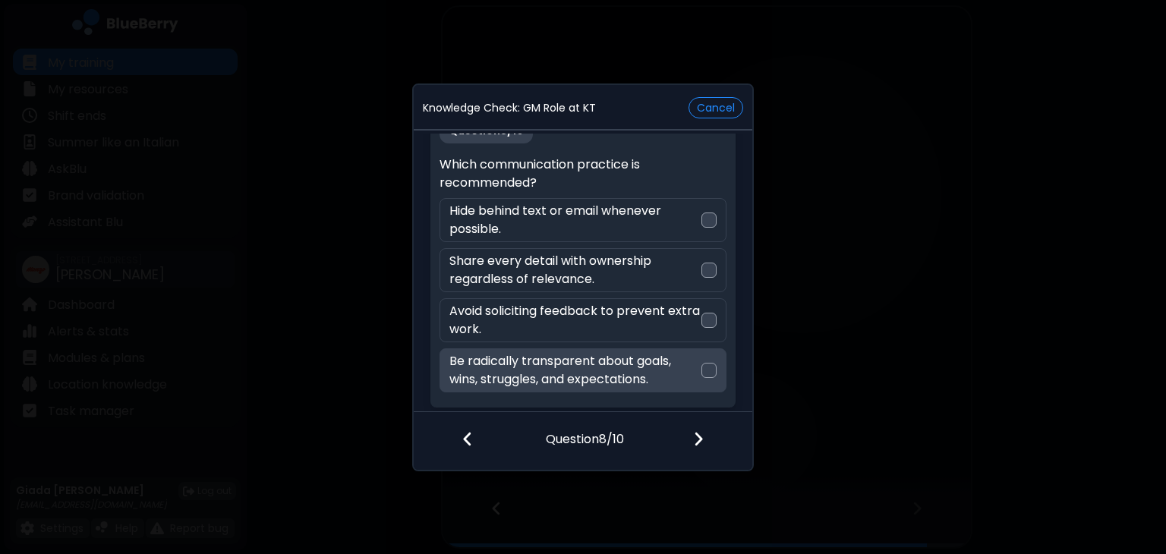
click at [661, 367] on p "Be radically transparent about goals, wins, struggles, and expectations." at bounding box center [574, 370] width 251 height 36
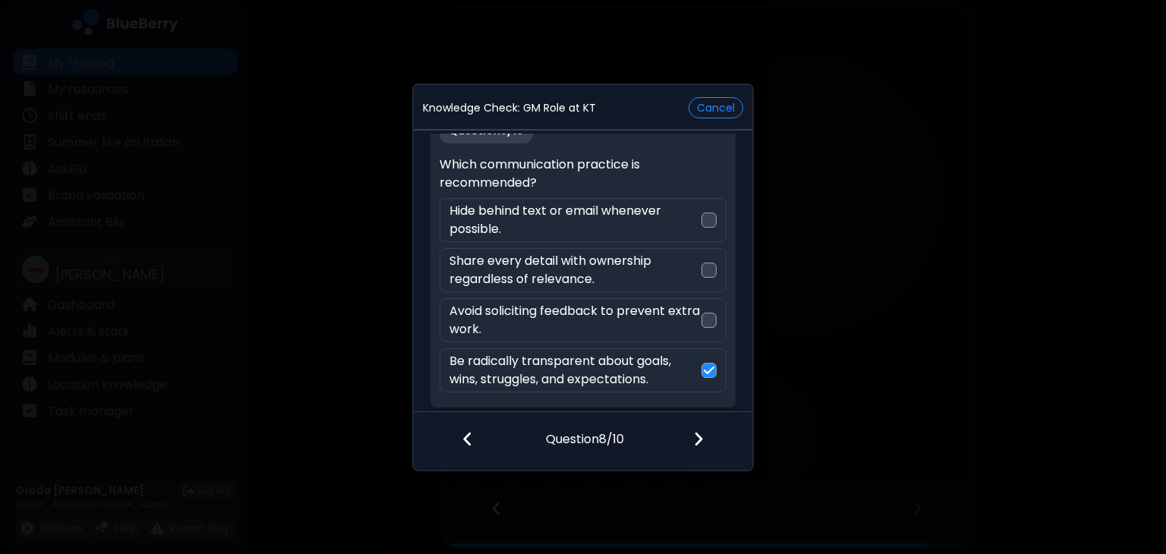
click at [703, 445] on img at bounding box center [698, 438] width 11 height 17
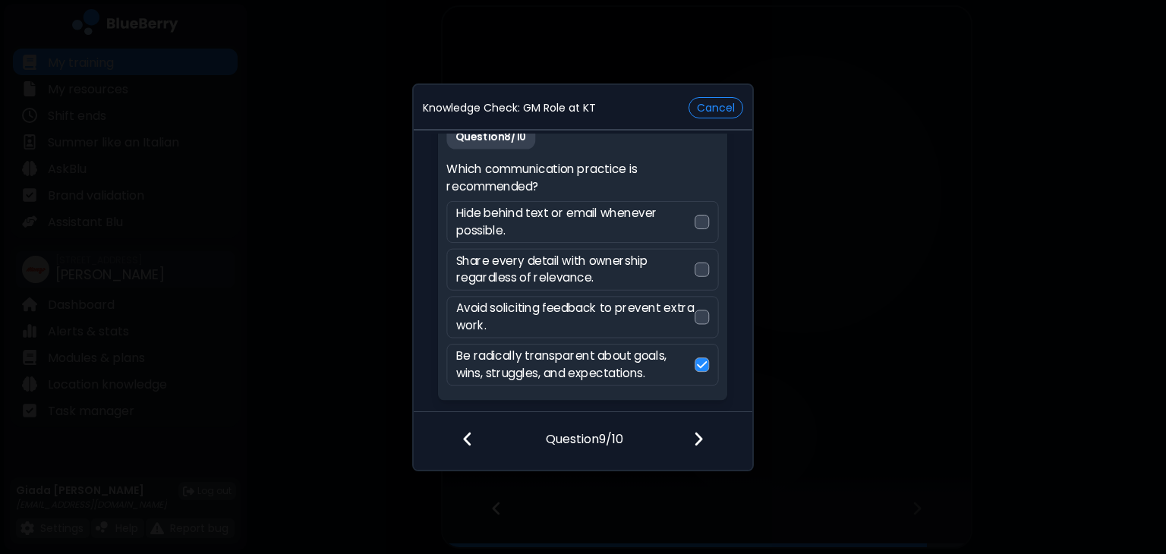
scroll to position [0, 0]
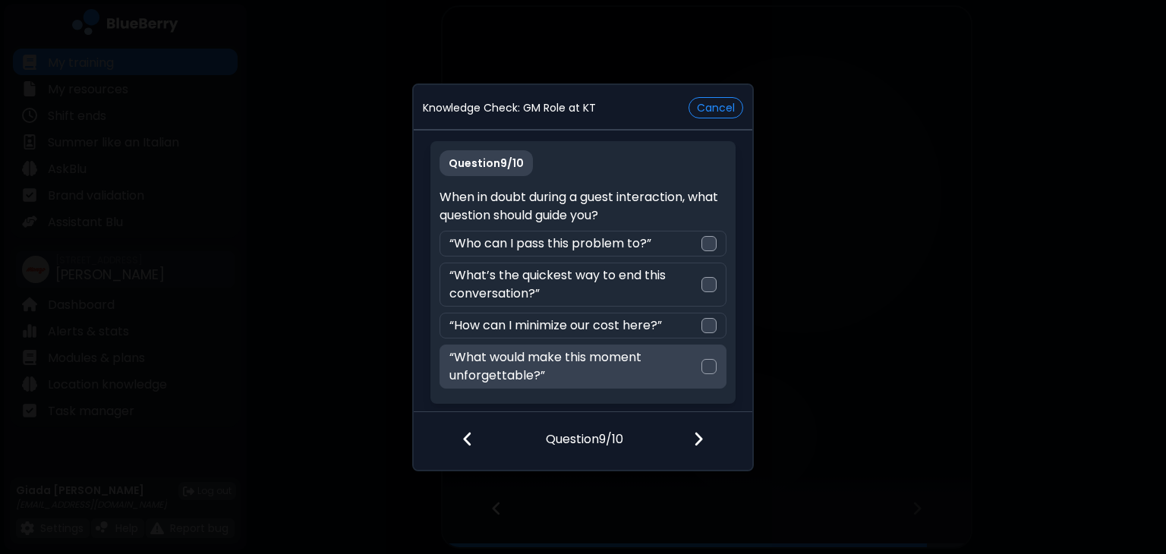
click at [650, 365] on p "“What would make this moment unforgettable?”" at bounding box center [574, 366] width 251 height 36
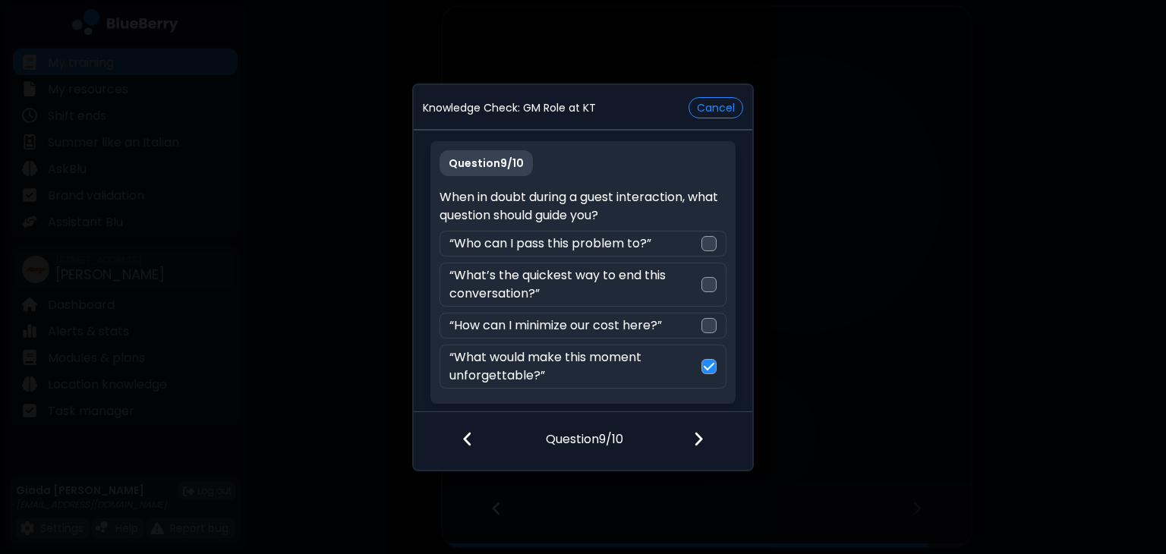
click at [698, 436] on img at bounding box center [698, 438] width 11 height 17
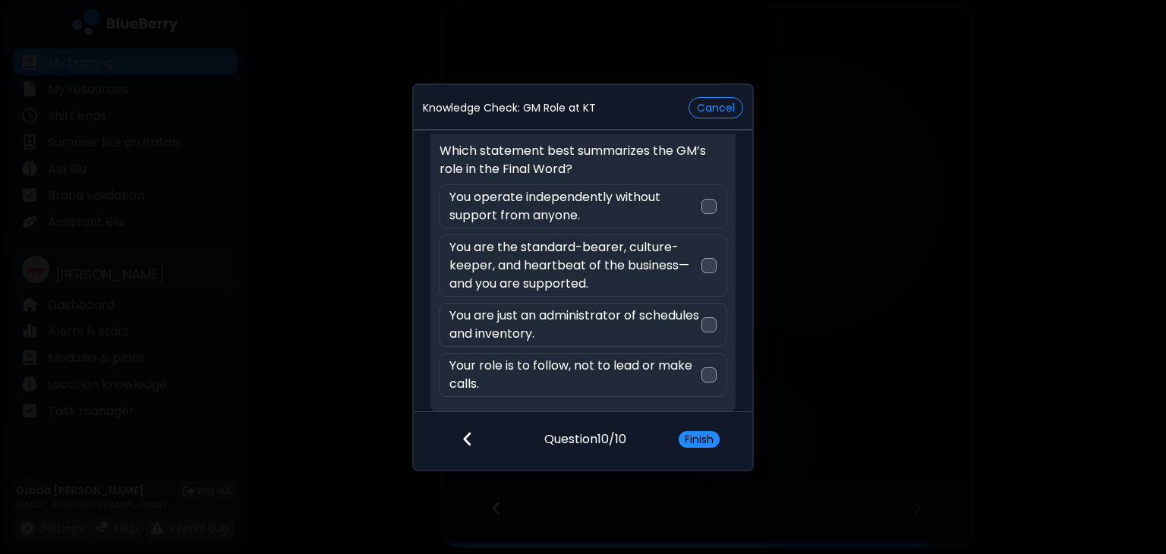
scroll to position [46, 0]
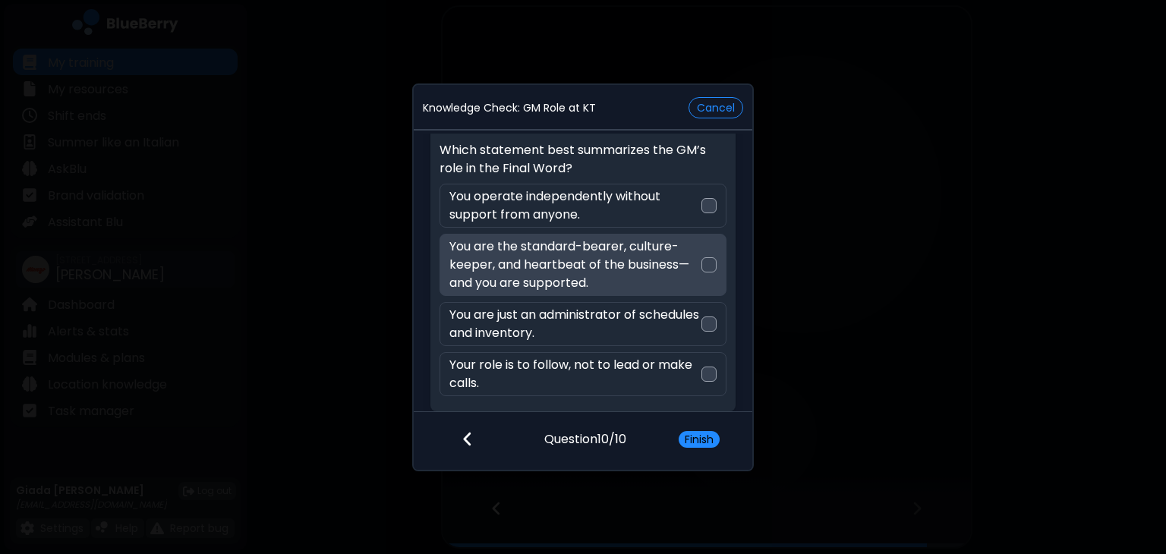
click at [654, 260] on p "You are the standard-bearer, culture-keeper, and heartbeat of the business—and …" at bounding box center [574, 265] width 251 height 55
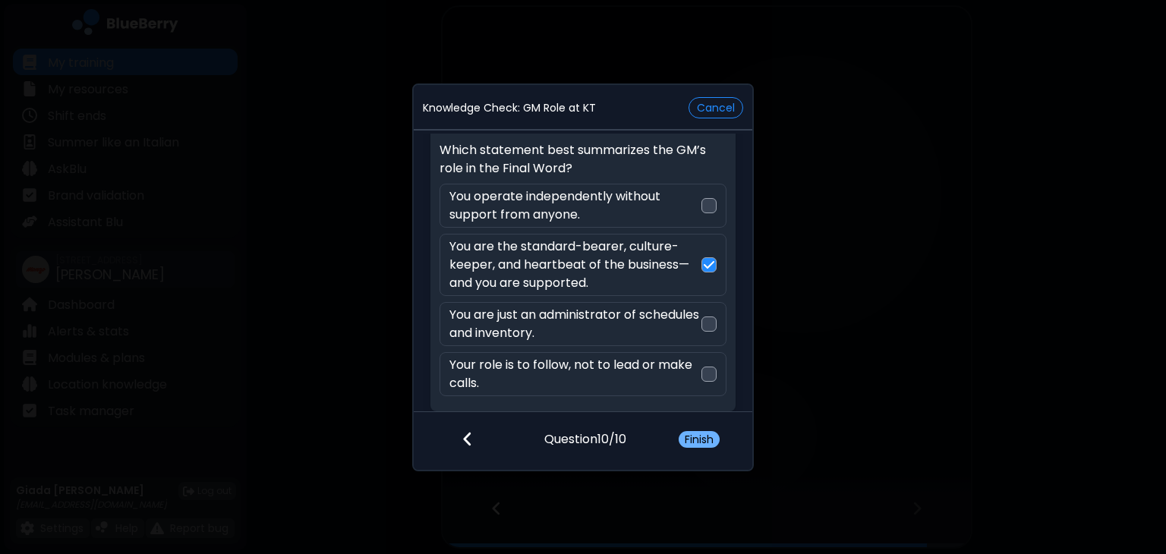
click at [698, 441] on button "Finish" at bounding box center [698, 439] width 41 height 17
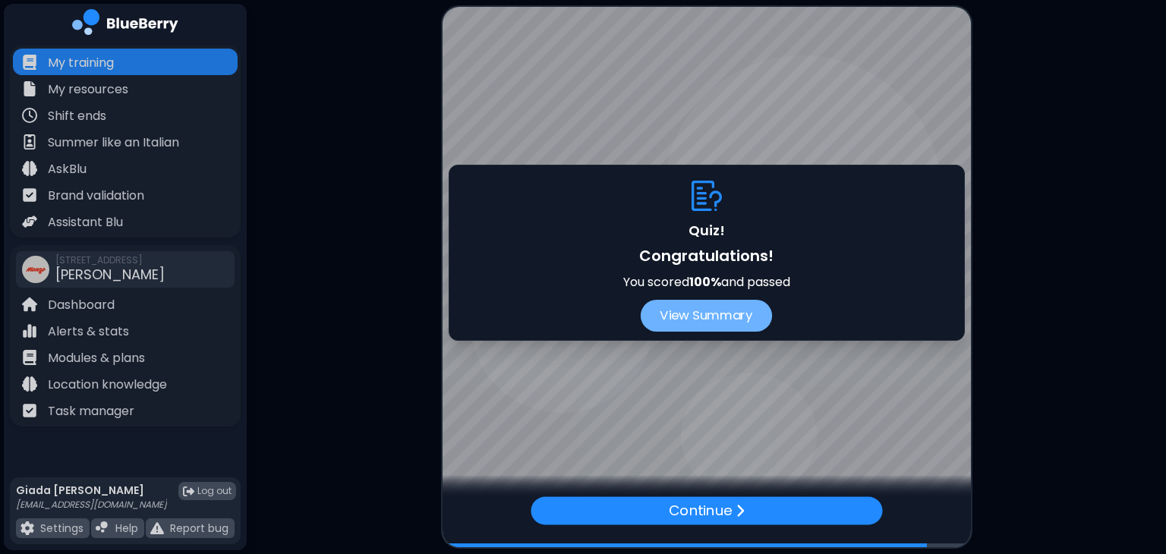
click at [724, 309] on button "View Summary" at bounding box center [705, 316] width 131 height 32
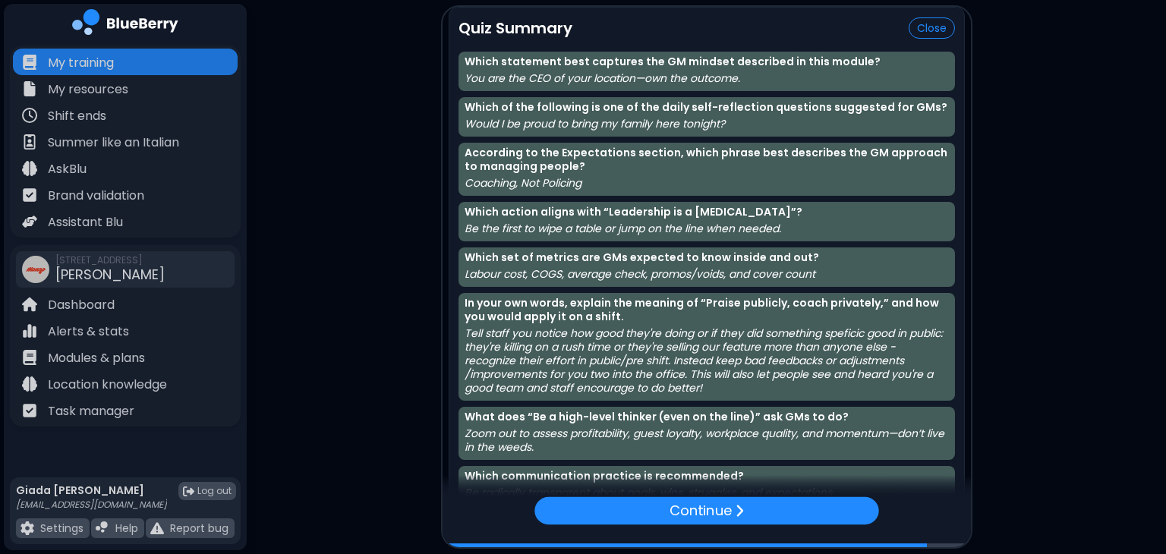
scroll to position [131, 0]
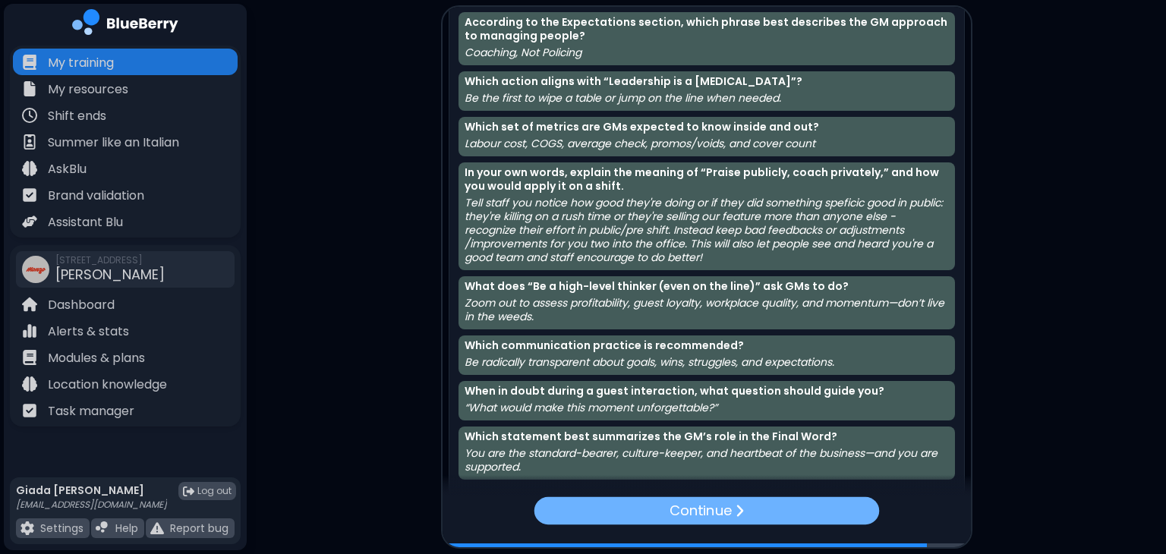
click at [730, 518] on p "Continue" at bounding box center [700, 510] width 62 height 21
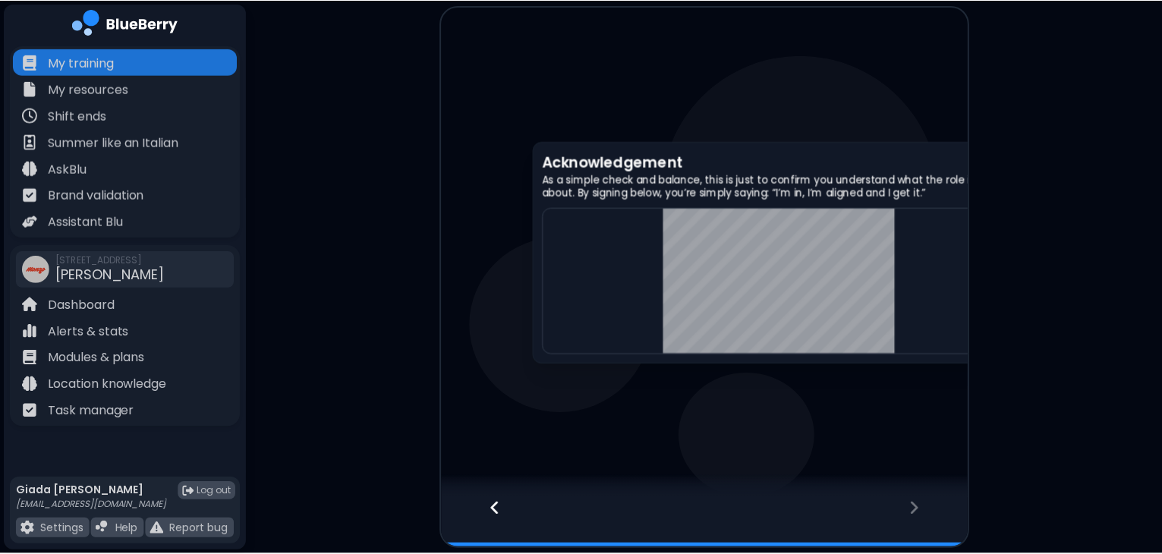
scroll to position [0, 0]
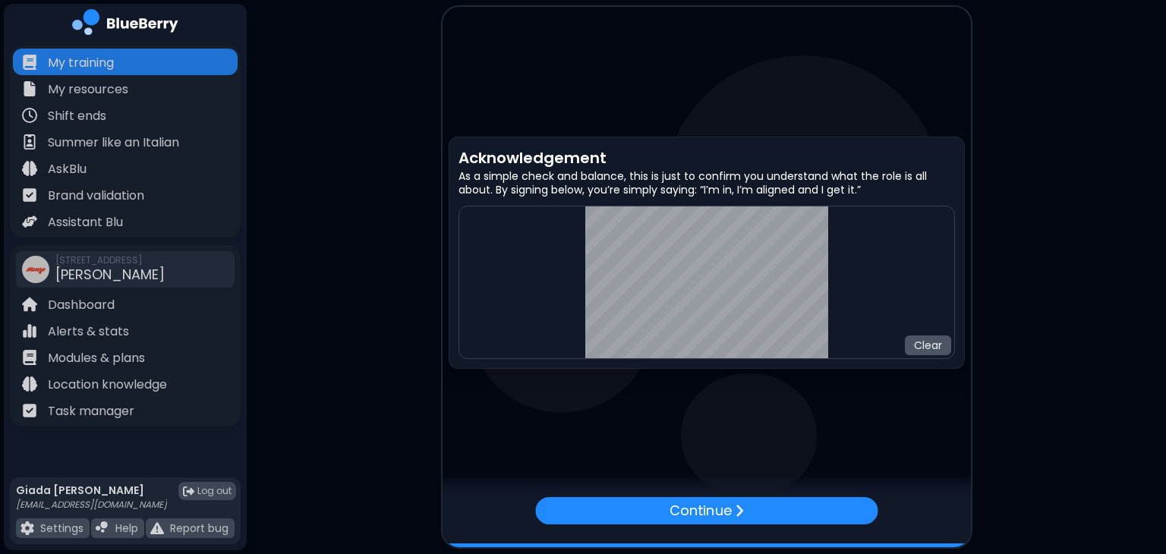
click at [928, 345] on button "Clear" at bounding box center [928, 345] width 46 height 20
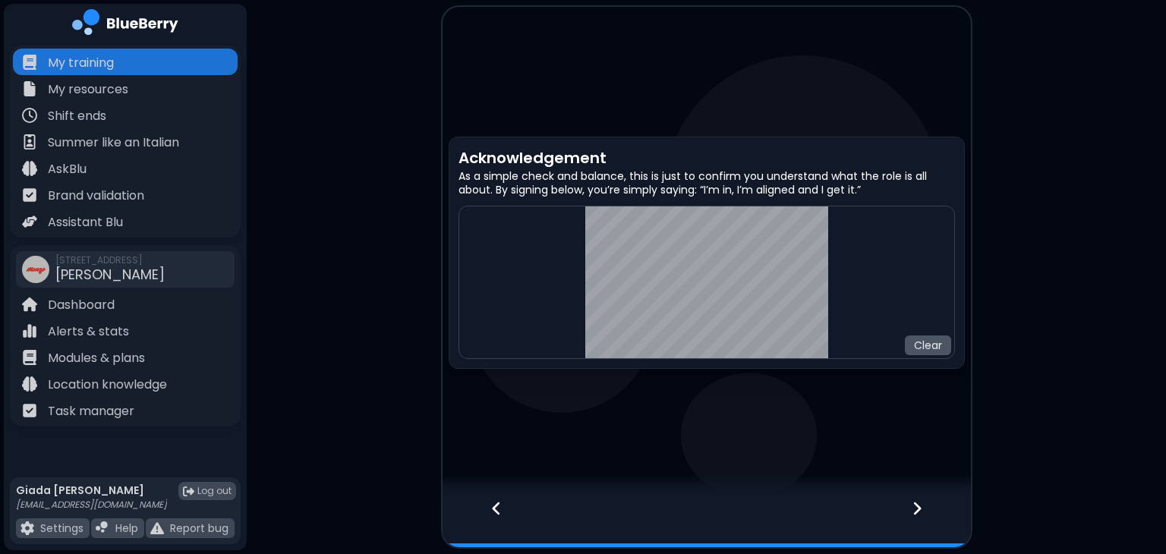
click at [923, 344] on button "Clear" at bounding box center [928, 345] width 46 height 20
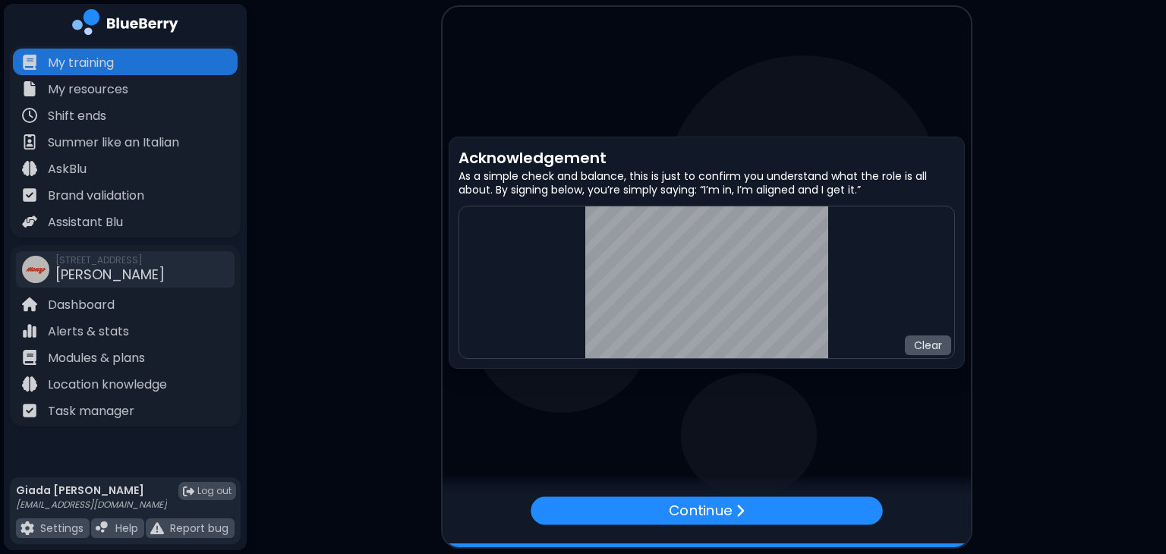
click at [930, 349] on button "Clear" at bounding box center [928, 345] width 46 height 20
click at [928, 351] on button "Clear" at bounding box center [928, 345] width 46 height 20
click at [926, 339] on button "Clear" at bounding box center [928, 345] width 46 height 20
click at [921, 354] on button "Clear" at bounding box center [928, 345] width 46 height 20
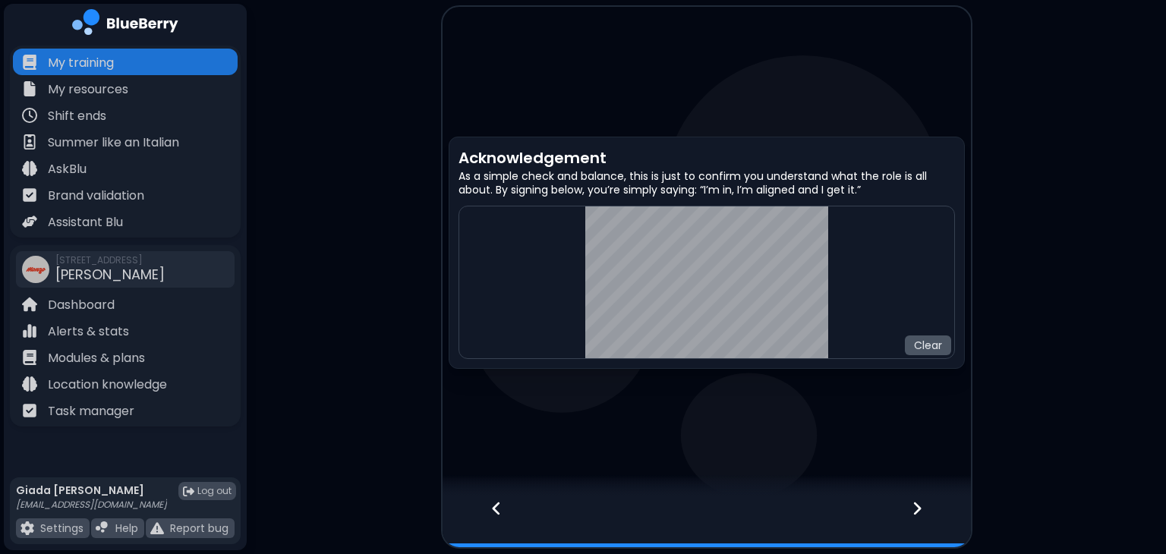
click at [922, 348] on button "Clear" at bounding box center [928, 345] width 46 height 20
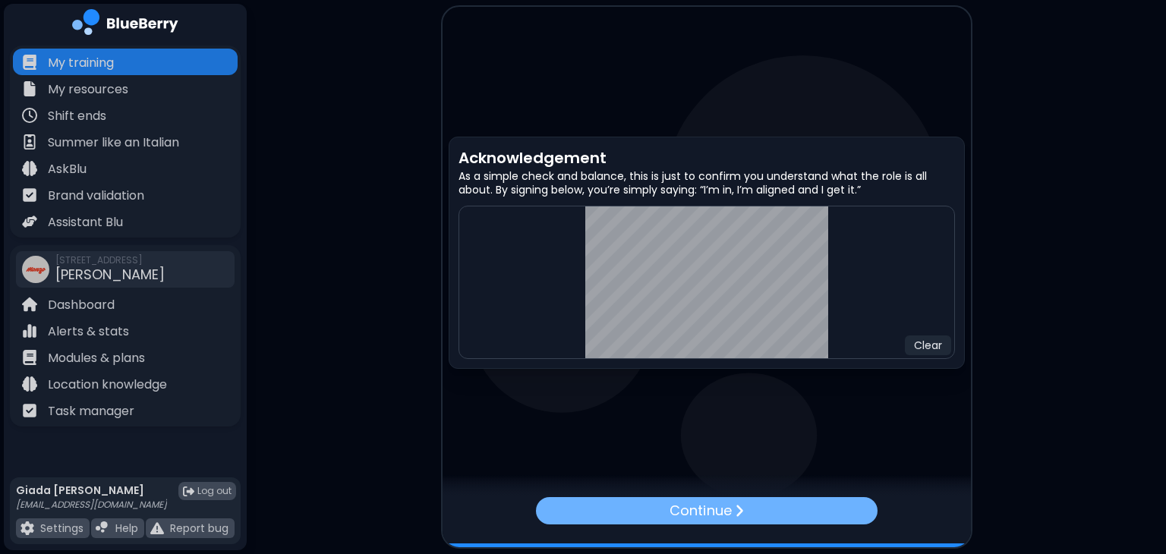
click at [759, 502] on div "Continue" at bounding box center [705, 510] width 341 height 27
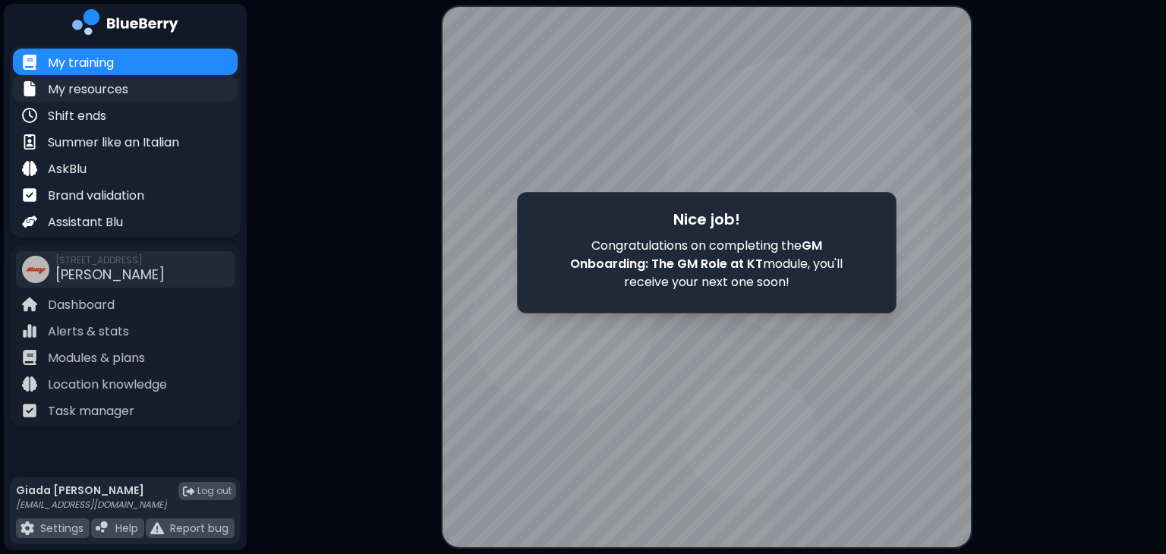
click at [155, 89] on div "My resources" at bounding box center [125, 88] width 225 height 27
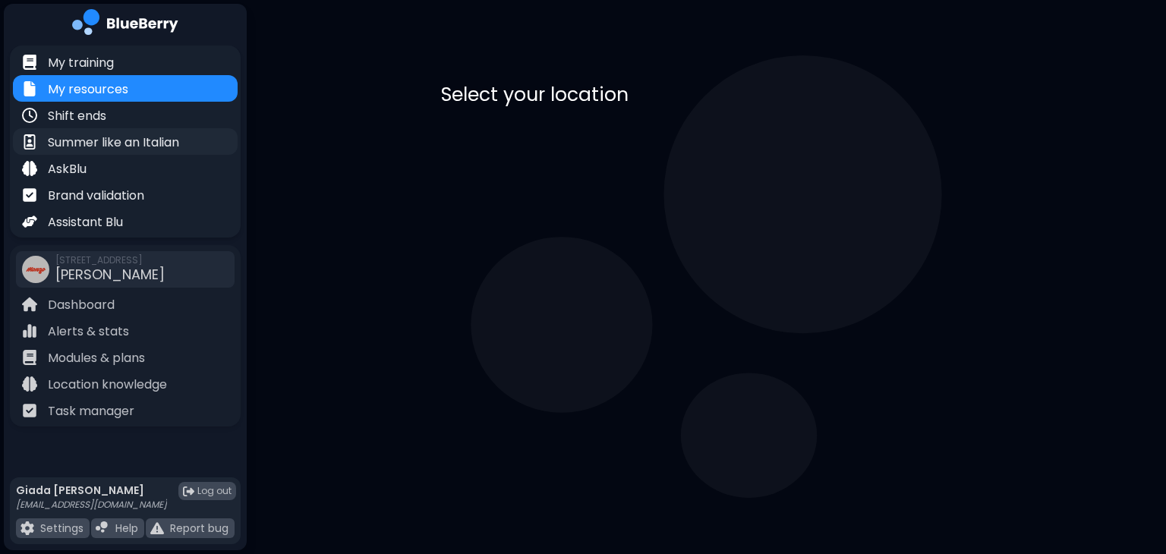
click at [155, 145] on p "Summer like an Italian" at bounding box center [113, 143] width 131 height 18
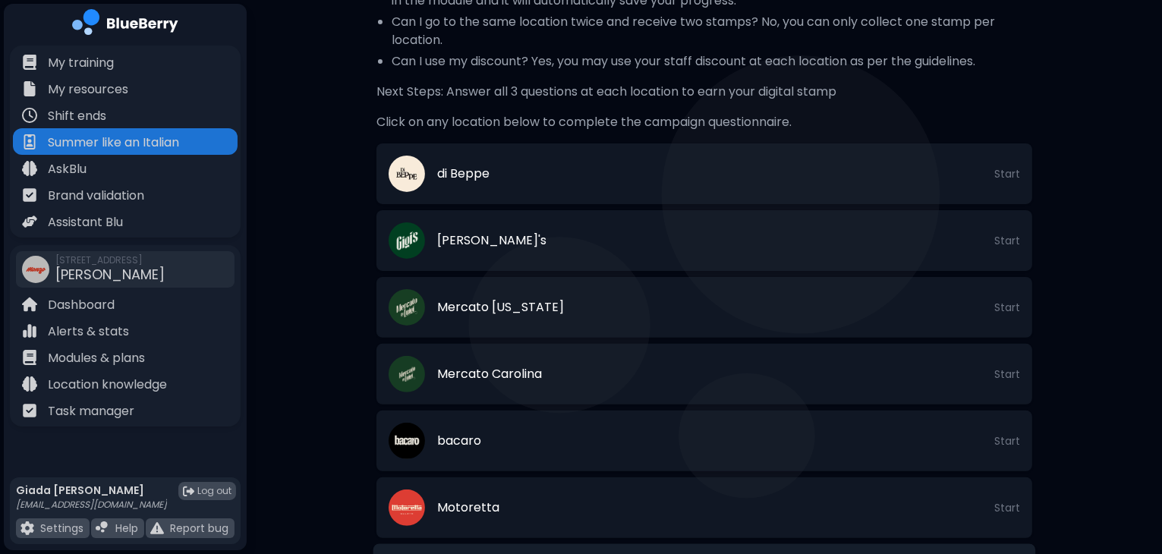
scroll to position [398, 0]
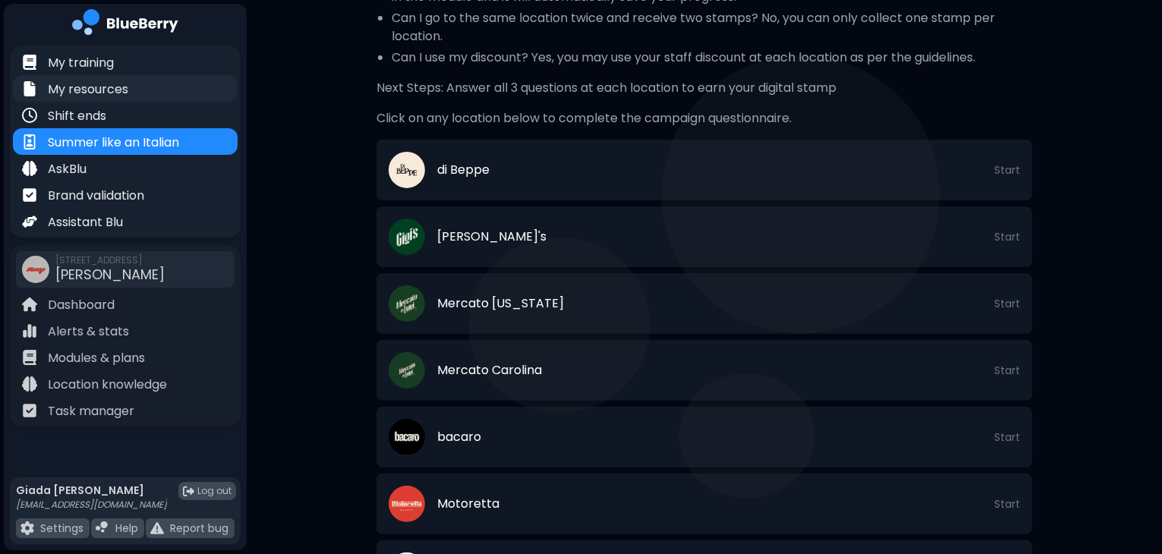
click at [97, 84] on p "My resources" at bounding box center [88, 89] width 80 height 18
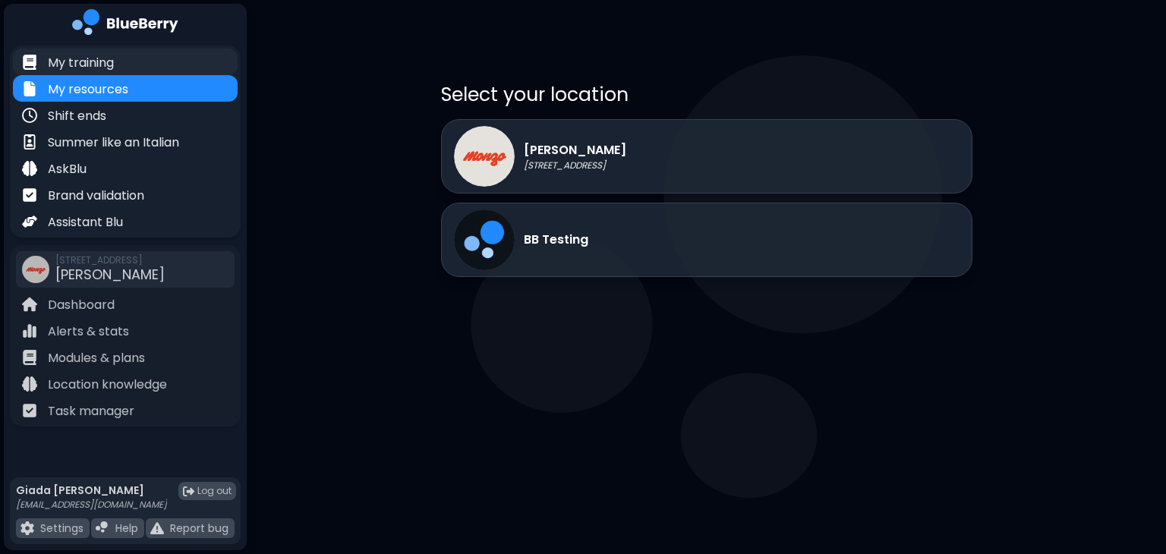
click at [182, 52] on div "My training" at bounding box center [125, 62] width 225 height 27
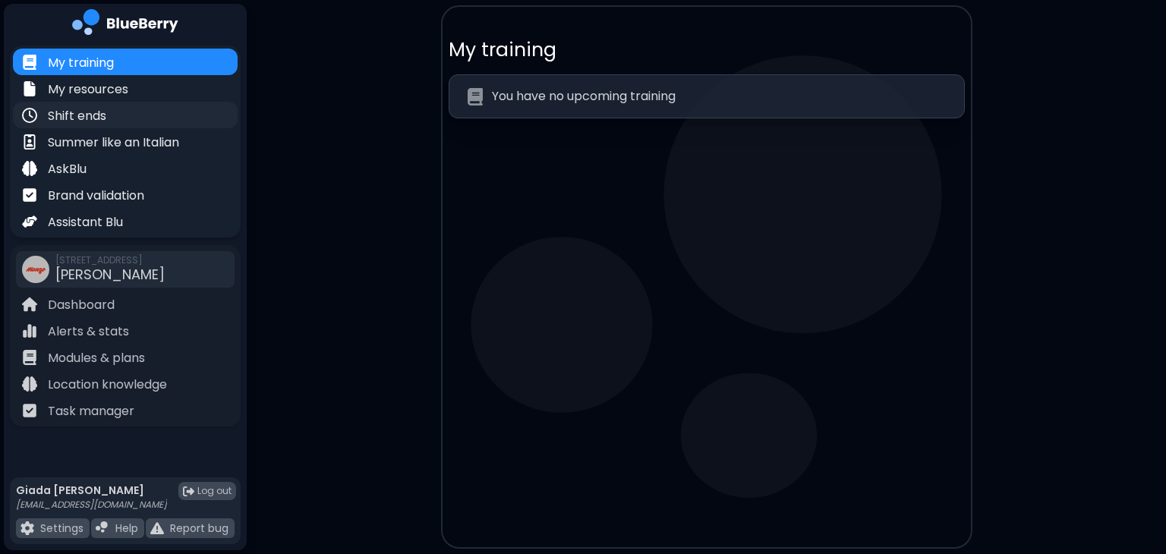
click at [165, 109] on div "Shift ends" at bounding box center [125, 115] width 225 height 27
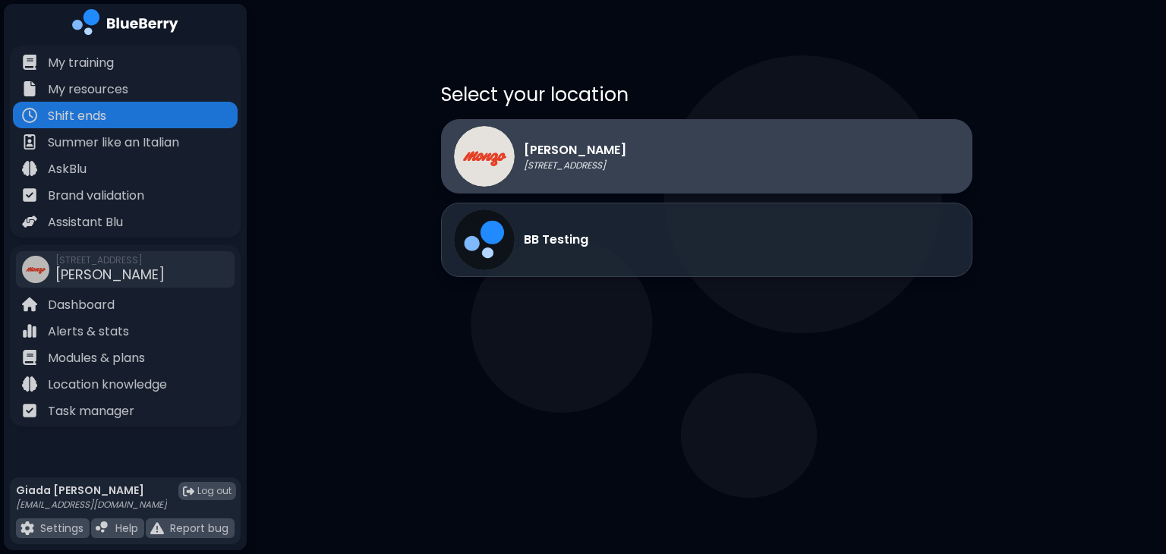
click at [626, 148] on p "[PERSON_NAME]" at bounding box center [575, 150] width 102 height 18
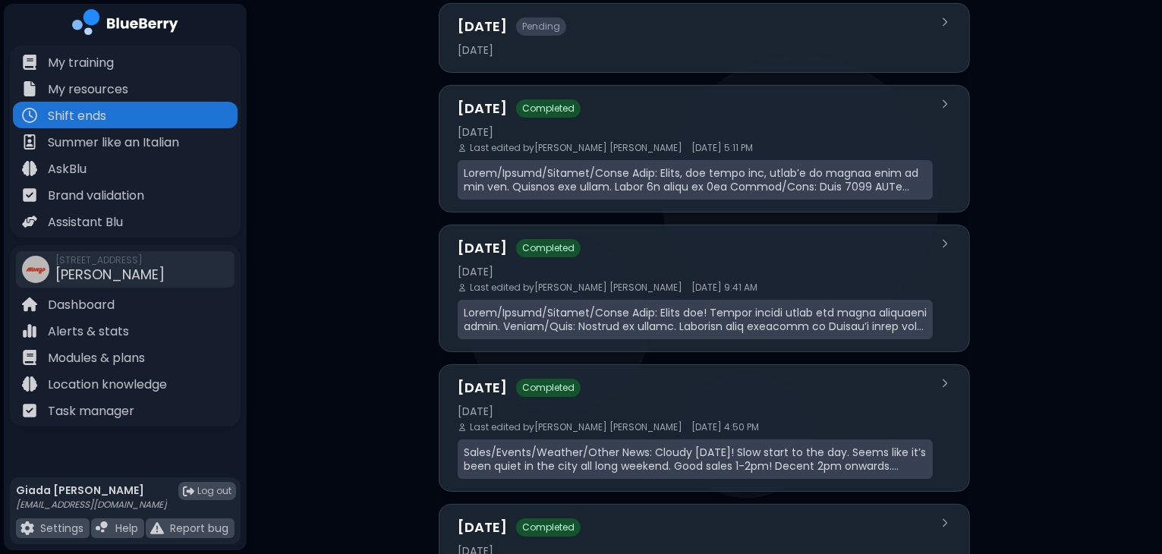
scroll to position [231, 0]
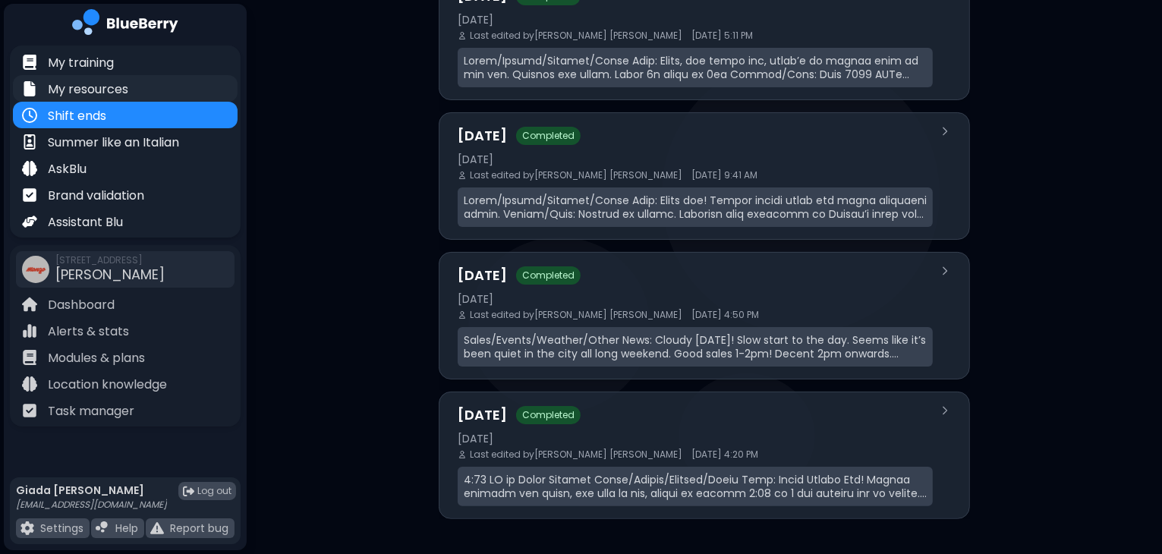
click at [137, 76] on div "My resources" at bounding box center [125, 88] width 225 height 27
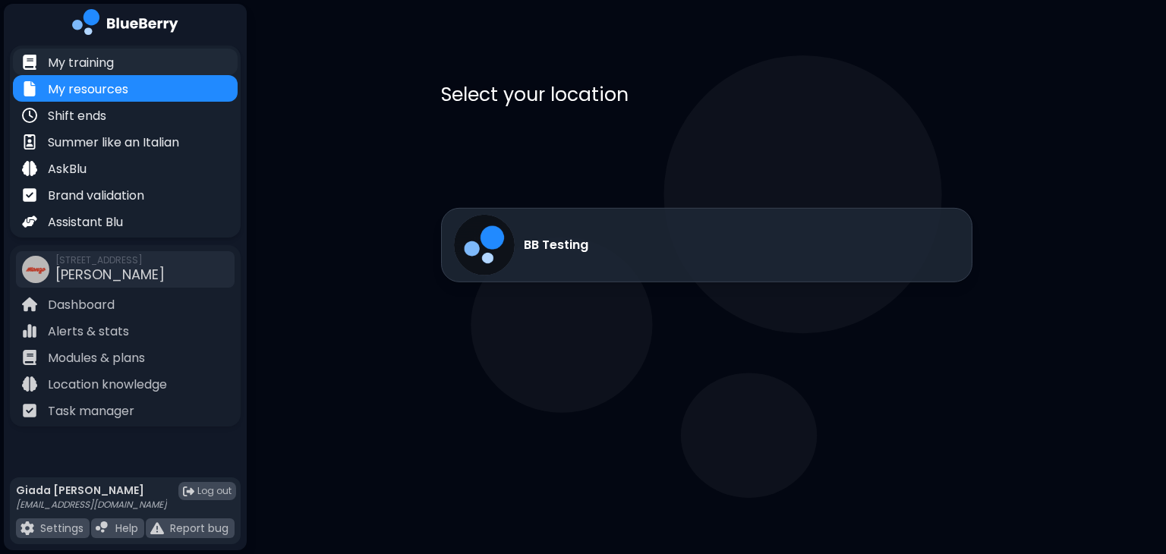
click at [146, 65] on div "My training" at bounding box center [125, 62] width 225 height 27
